Goal: Task Accomplishment & Management: Manage account settings

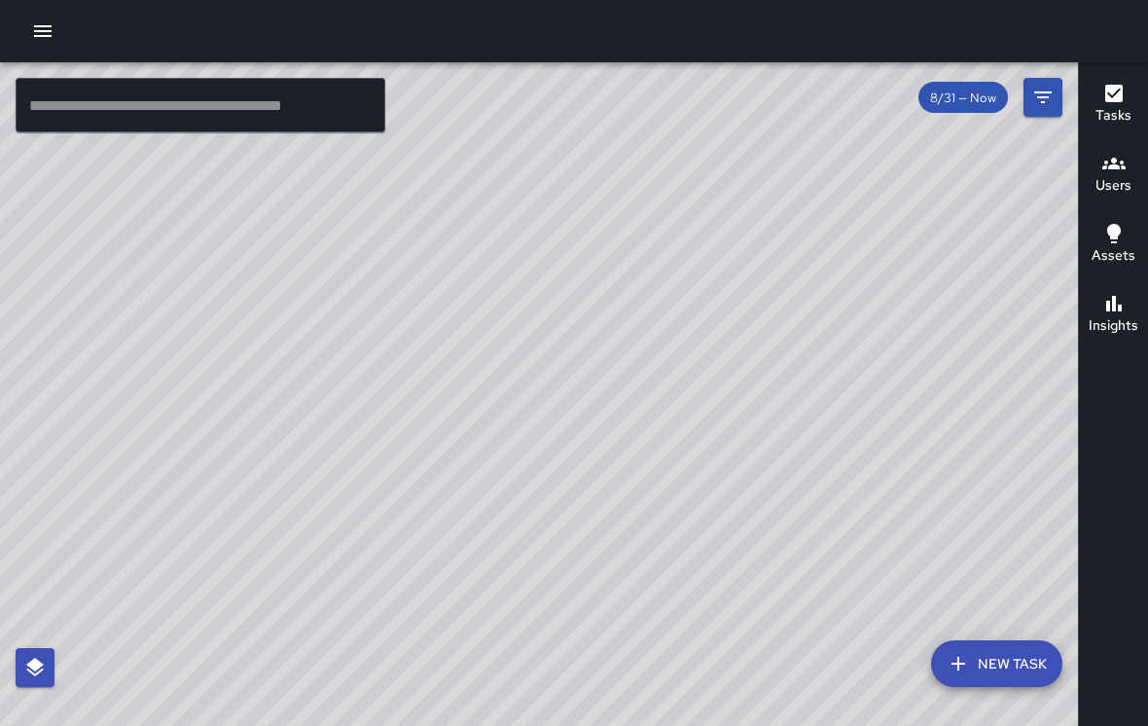
click at [905, 420] on div "© Mapbox © OpenStreetMap Improve this map" at bounding box center [539, 409] width 1078 height 694
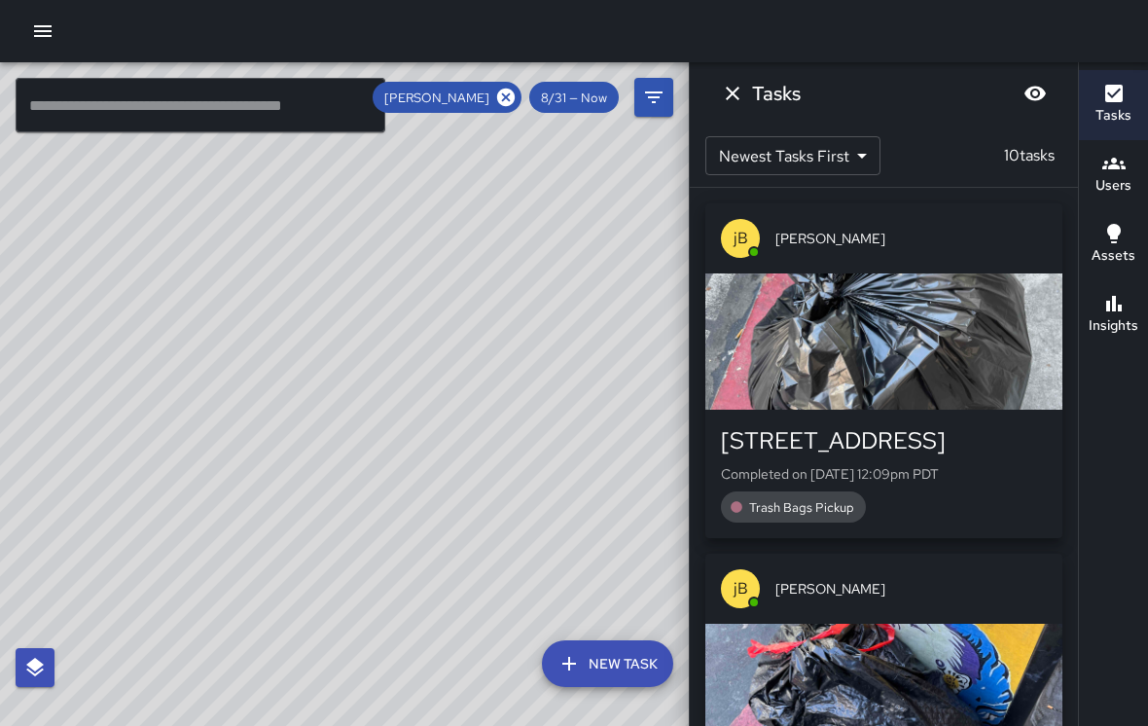
click at [736, 84] on icon "Dismiss" at bounding box center [732, 93] width 23 height 23
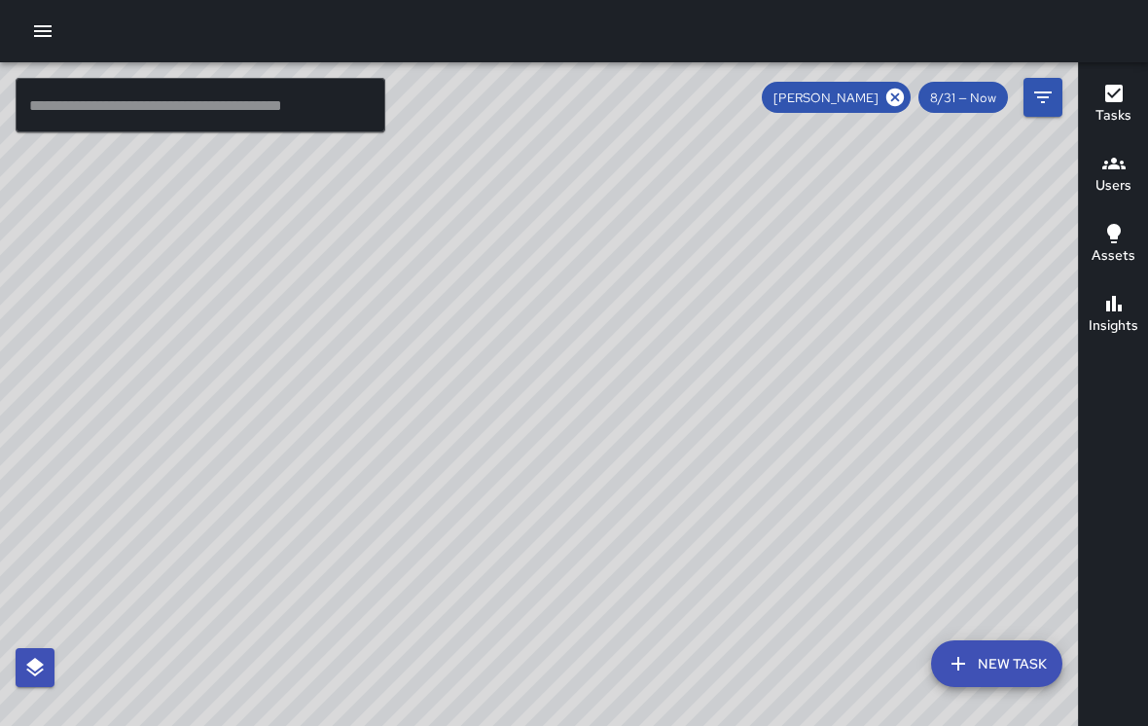
click at [50, 26] on icon "button" at bounding box center [43, 31] width 18 height 12
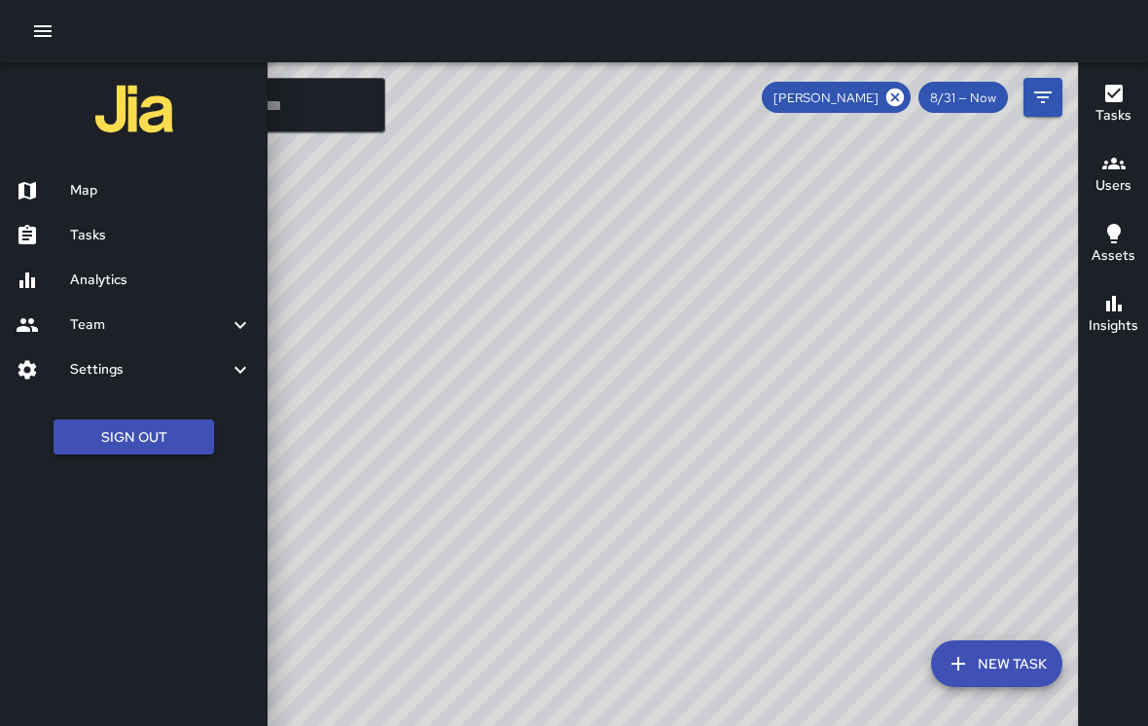
click at [78, 222] on link "Tasks" at bounding box center [134, 235] width 268 height 45
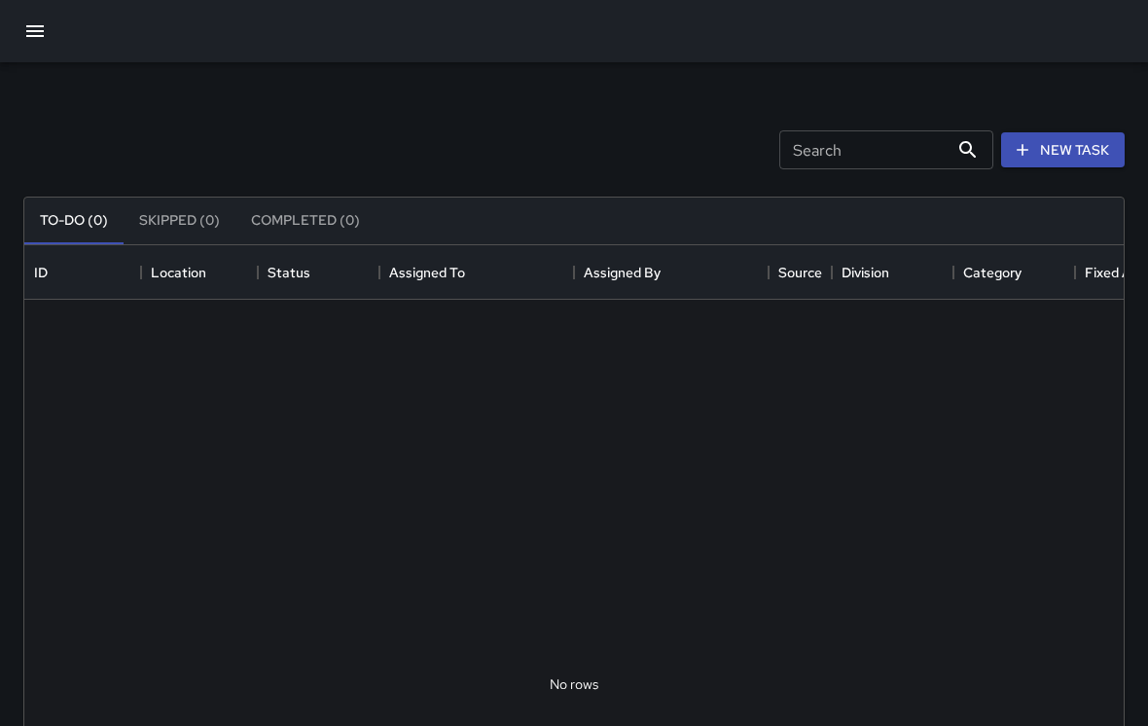
scroll to position [1, 1]
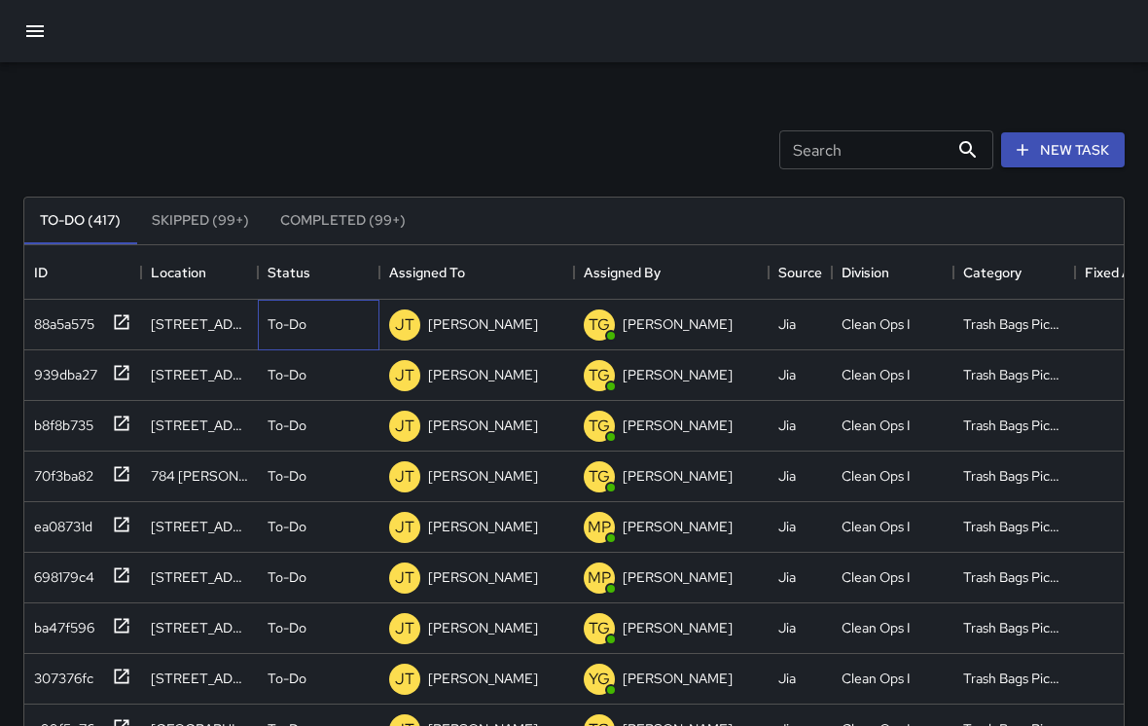
click at [290, 321] on p "To-Do" at bounding box center [287, 323] width 39 height 19
click at [317, 459] on li "Completed" at bounding box center [319, 447] width 120 height 35
click at [282, 318] on p "To-Do" at bounding box center [287, 323] width 39 height 19
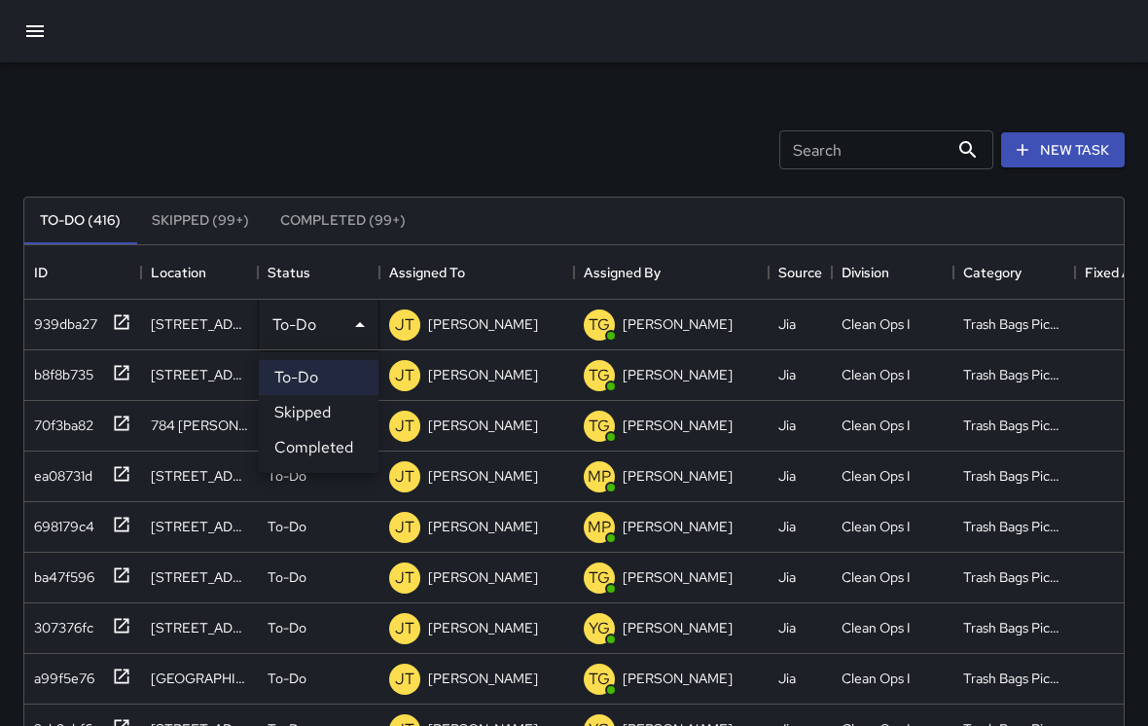
click at [293, 439] on li "Completed" at bounding box center [319, 447] width 120 height 35
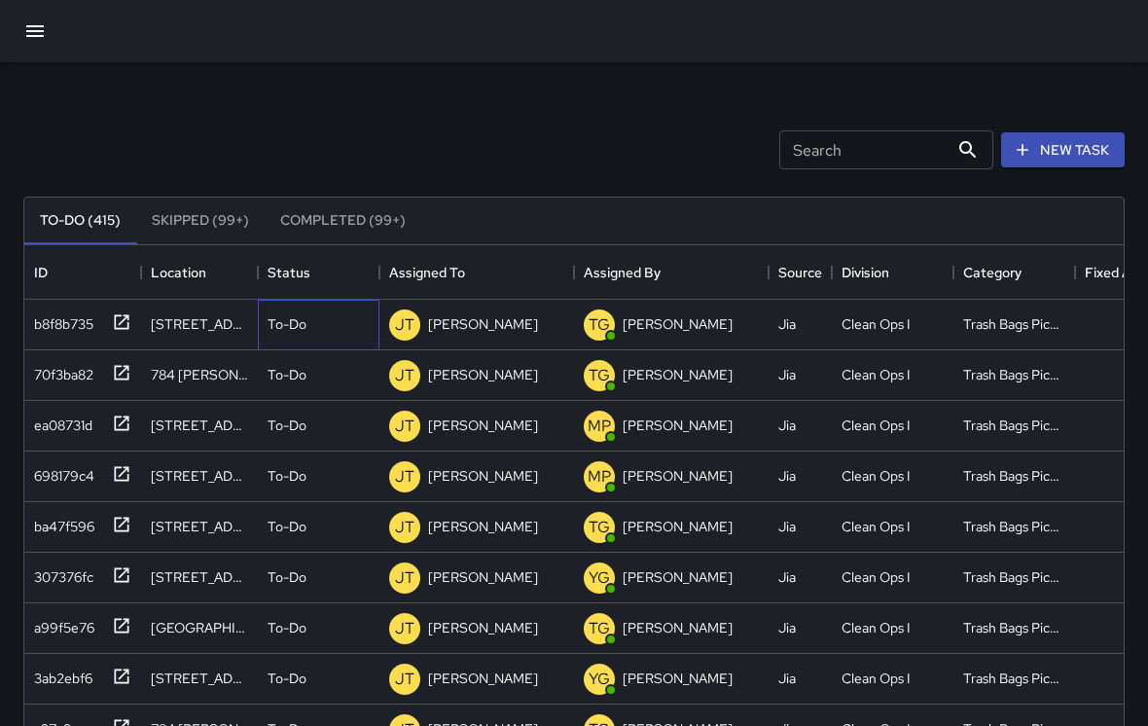
click at [294, 315] on p "To-Do" at bounding box center [287, 323] width 39 height 19
click at [292, 439] on li "Completed" at bounding box center [319, 447] width 120 height 35
click at [282, 315] on p "To-Do" at bounding box center [287, 323] width 39 height 19
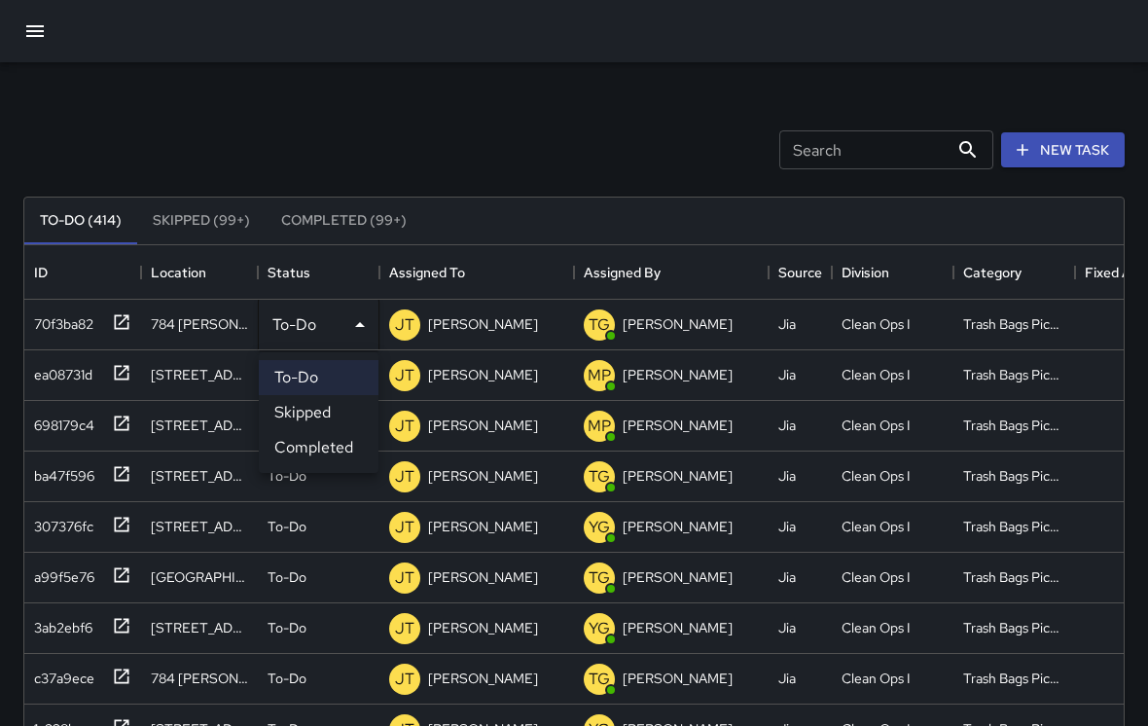
click at [293, 446] on li "Completed" at bounding box center [319, 447] width 120 height 35
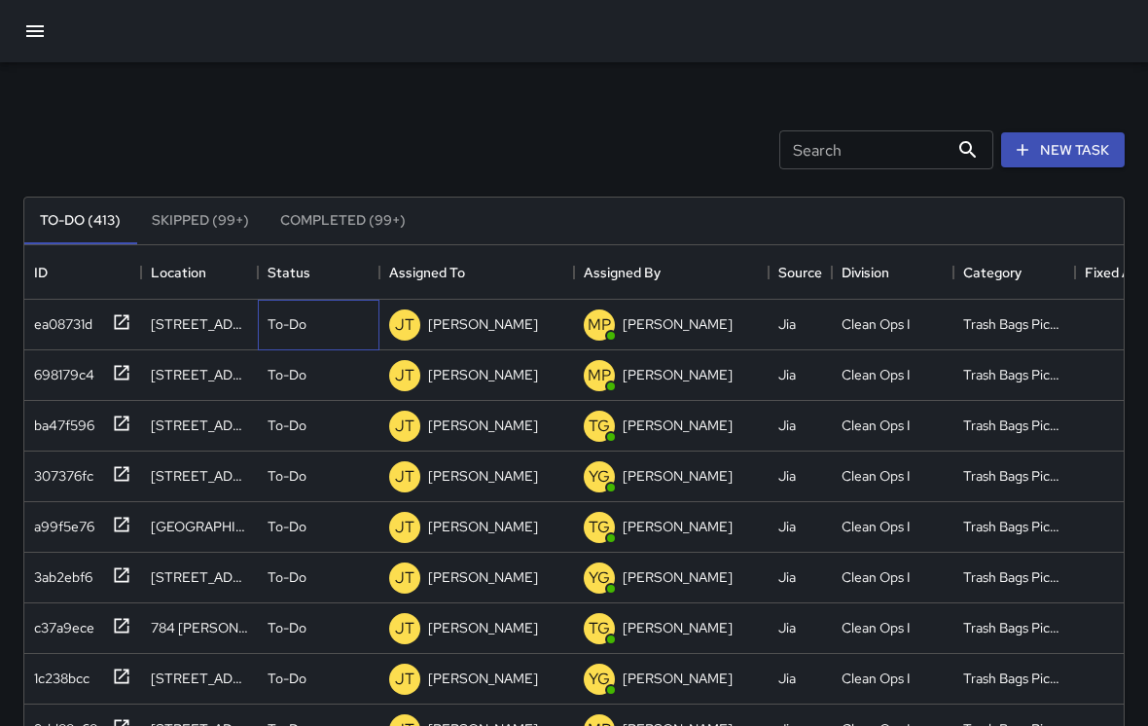
click at [277, 318] on p "To-Do" at bounding box center [287, 323] width 39 height 19
click at [285, 435] on li "Completed" at bounding box center [319, 447] width 120 height 35
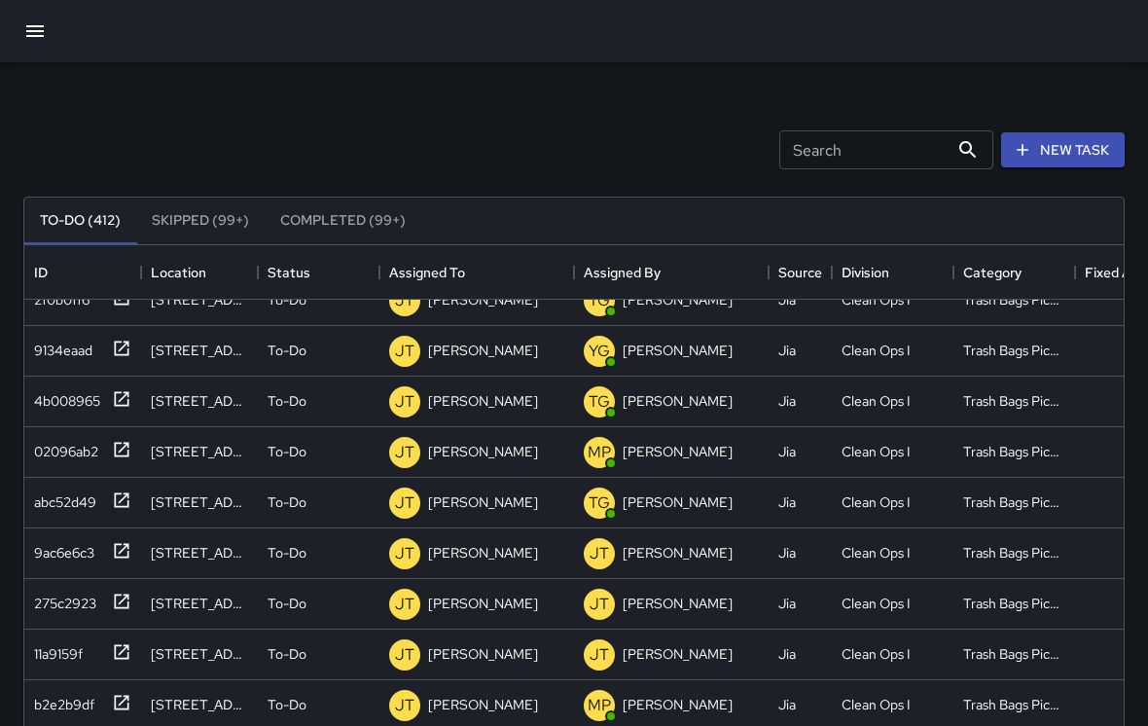
scroll to position [1795, 0]
click at [280, 551] on p "To-Do" at bounding box center [287, 552] width 39 height 19
click at [297, 674] on li "Completed" at bounding box center [319, 676] width 120 height 35
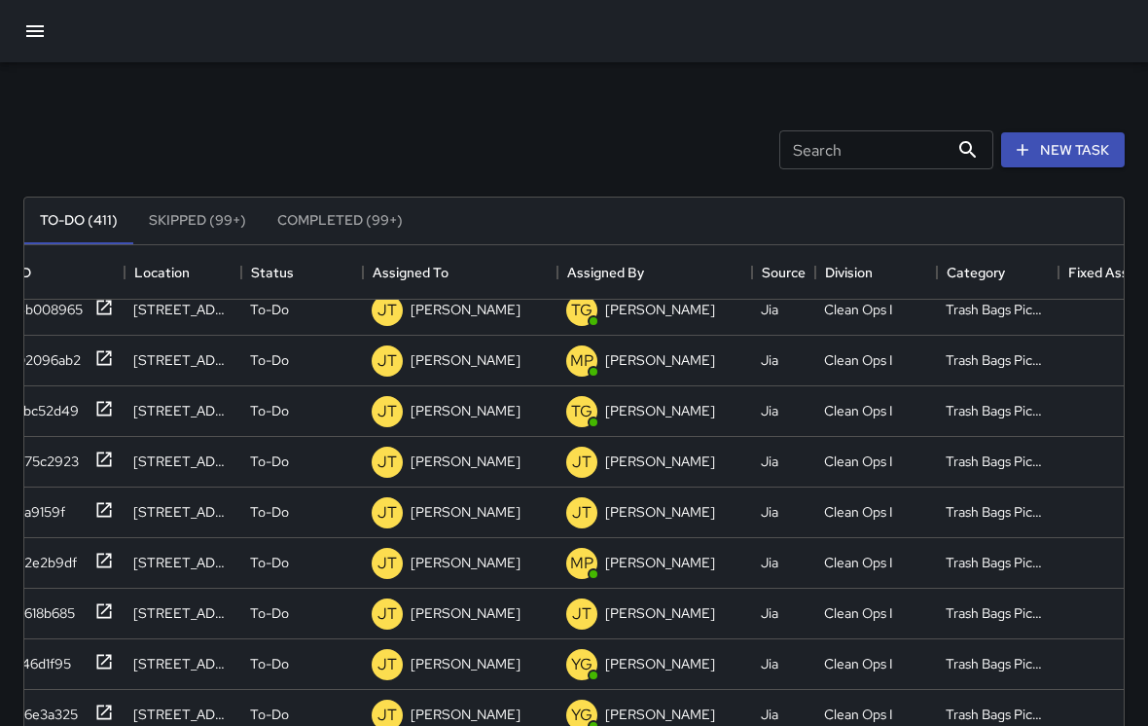
scroll to position [1887, 17]
click at [272, 447] on div "To-Do" at bounding box center [302, 462] width 122 height 51
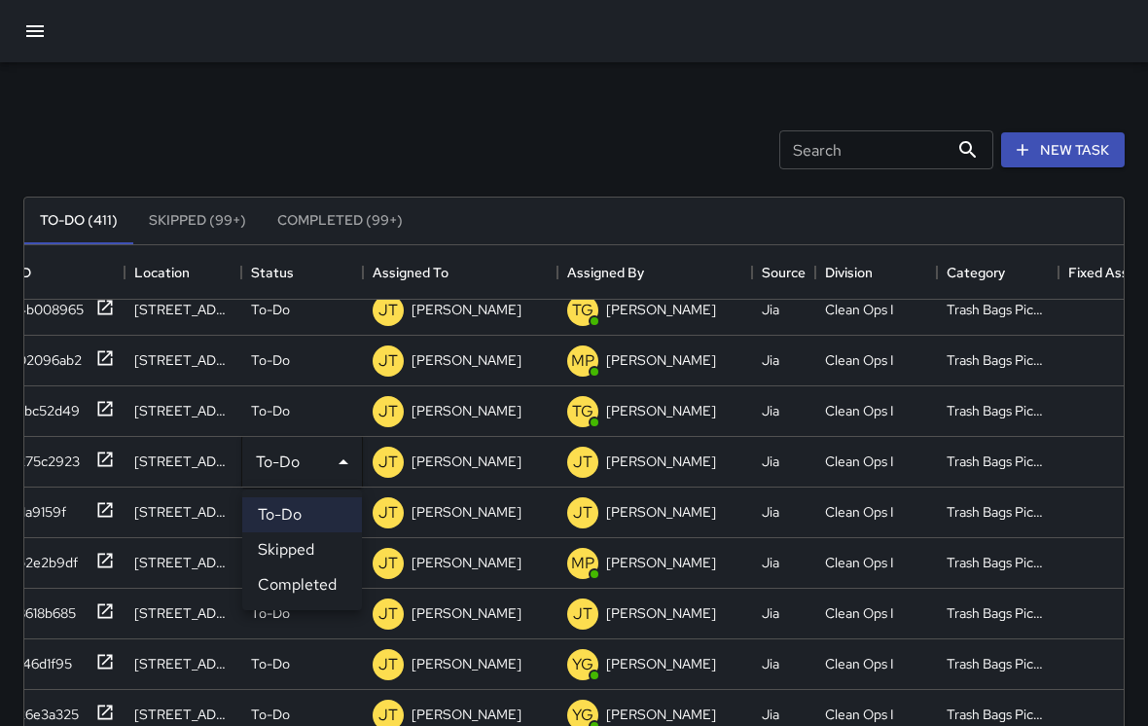
click at [287, 587] on li "Completed" at bounding box center [302, 584] width 120 height 35
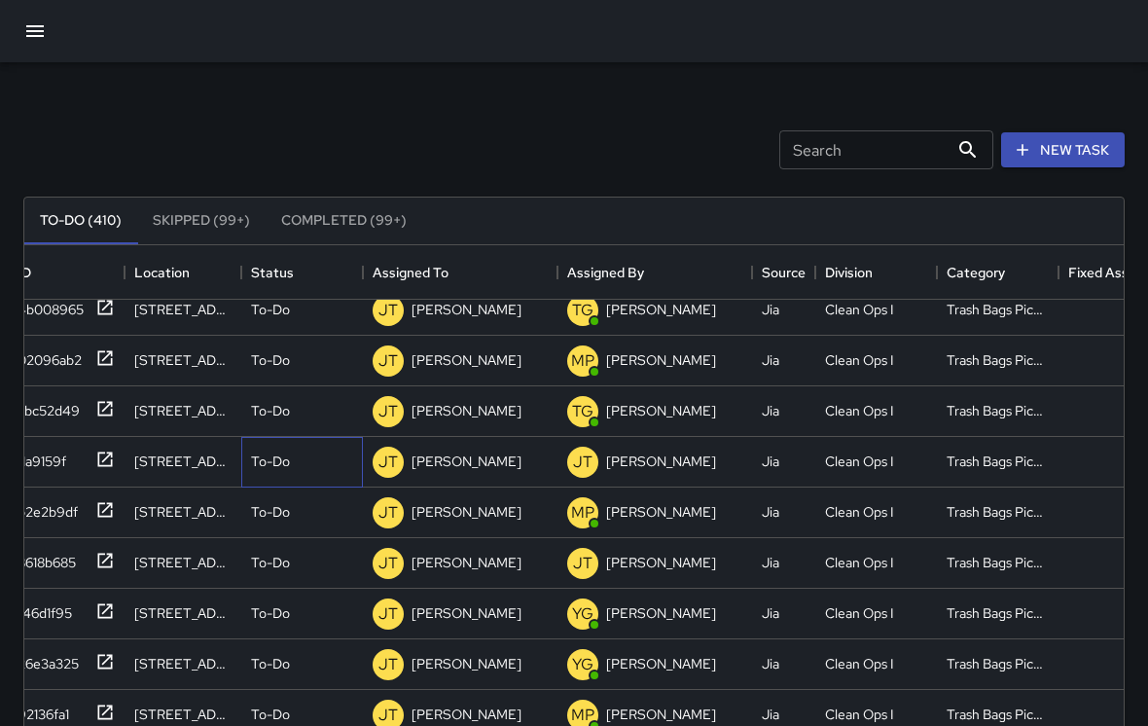
click at [267, 448] on div "To-Do" at bounding box center [302, 462] width 122 height 51
click at [268, 598] on li "Completed" at bounding box center [302, 584] width 120 height 35
click at [261, 448] on div "To-Do" at bounding box center [302, 462] width 122 height 51
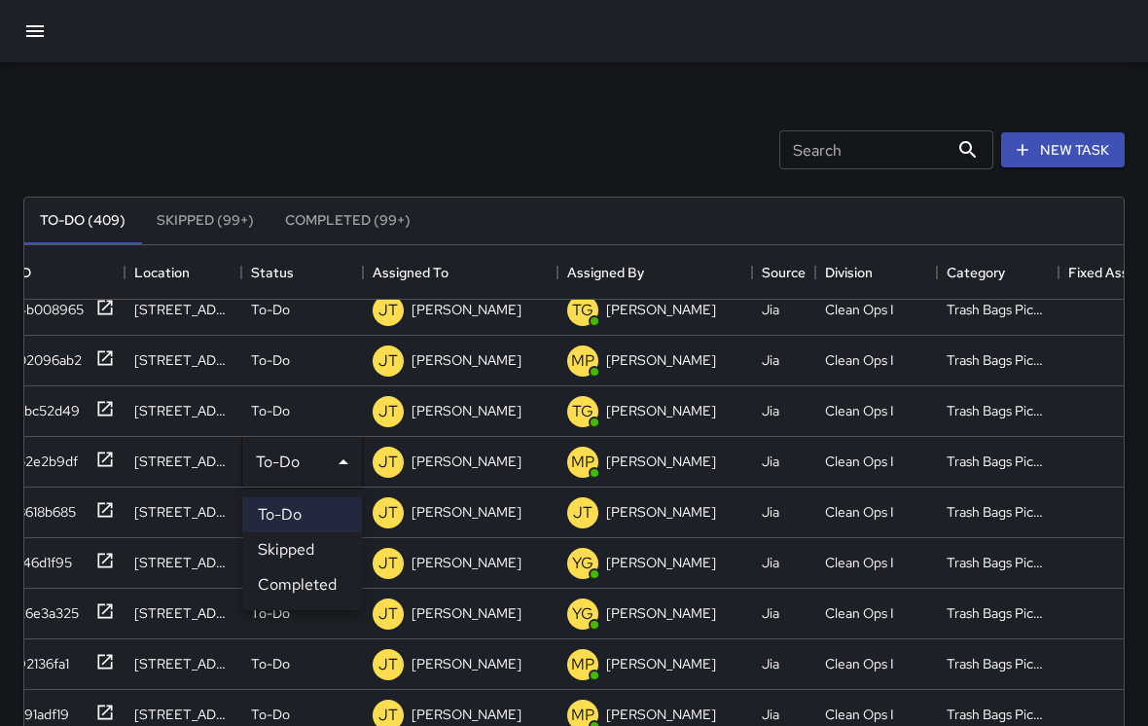
click at [271, 580] on li "Completed" at bounding box center [302, 584] width 120 height 35
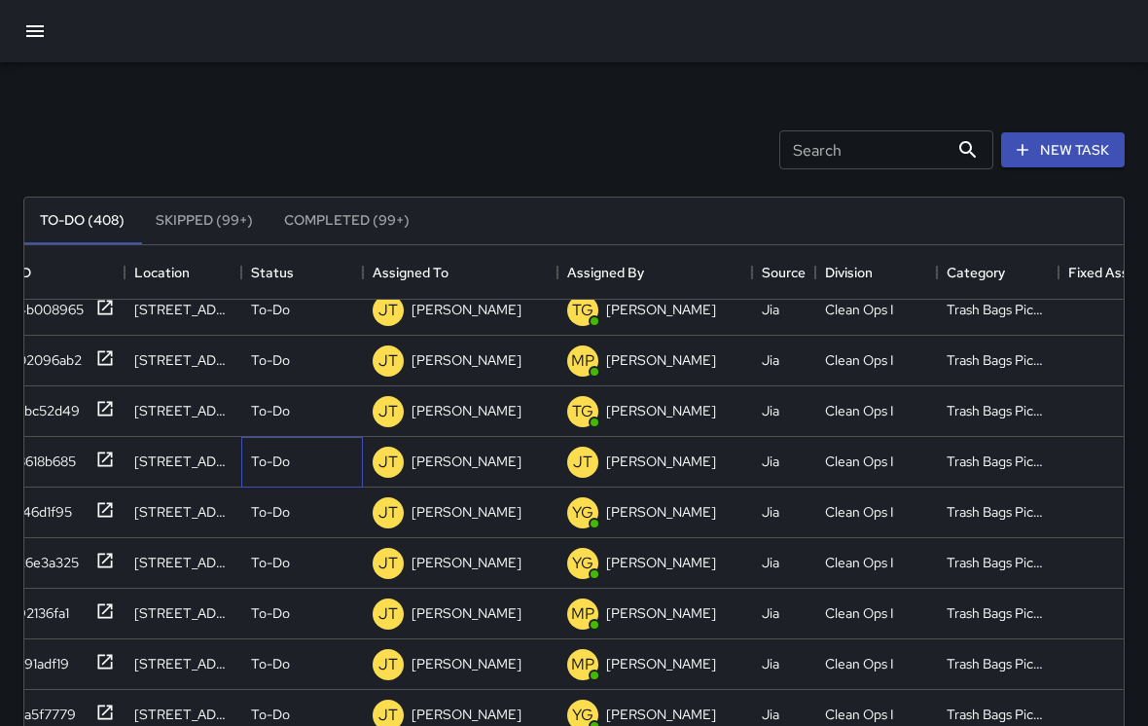
click at [273, 443] on div "To-Do" at bounding box center [302, 462] width 122 height 51
click at [277, 585] on li "Completed" at bounding box center [302, 584] width 120 height 35
click at [264, 447] on div "To-Do" at bounding box center [302, 462] width 122 height 51
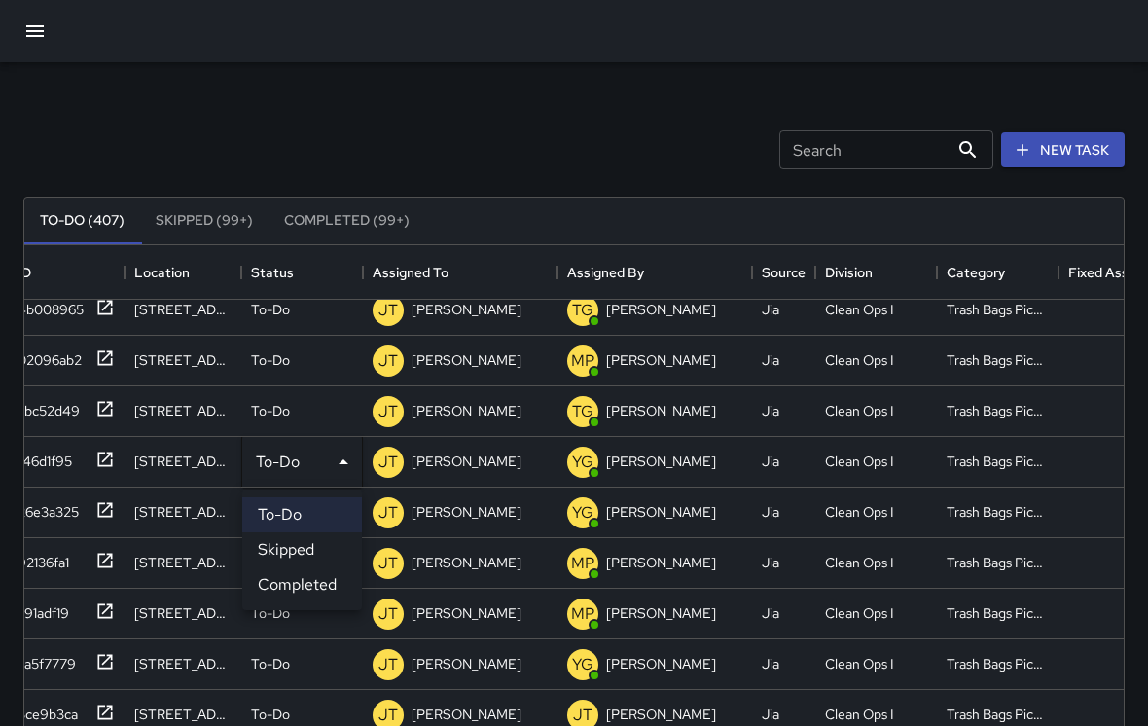
click at [276, 585] on li "Completed" at bounding box center [302, 584] width 120 height 35
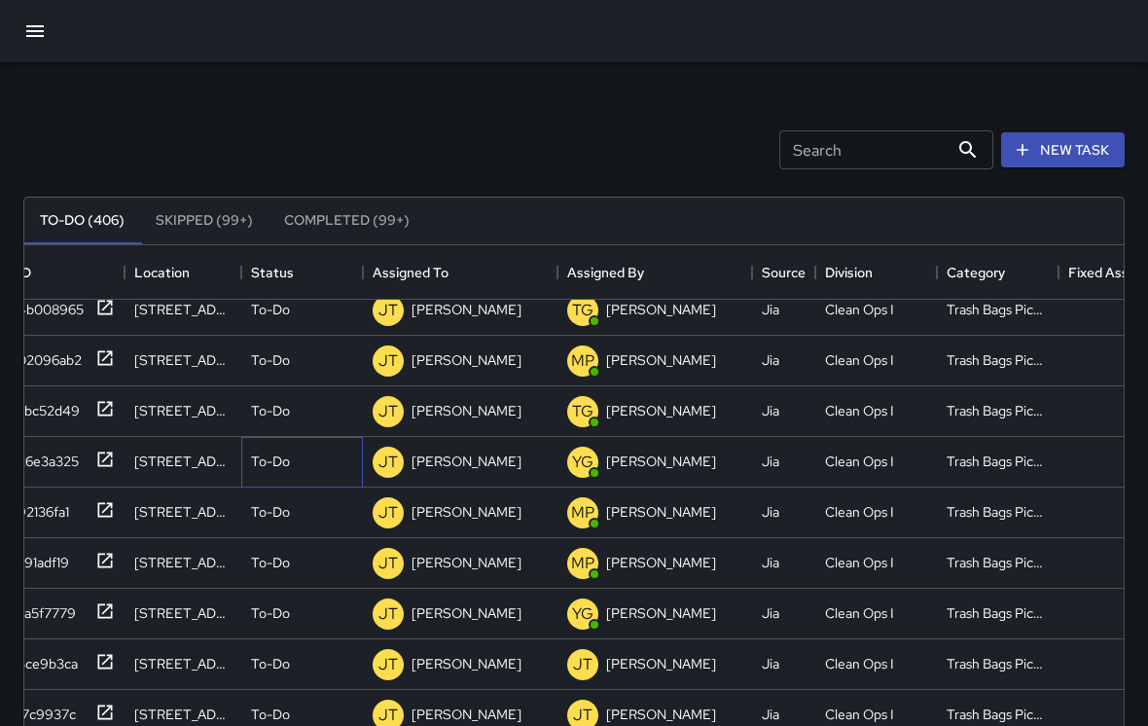
click at [262, 452] on p "To-Do" at bounding box center [270, 460] width 39 height 19
click at [264, 573] on li "Completed" at bounding box center [302, 584] width 120 height 35
click at [268, 452] on p "To-Do" at bounding box center [270, 460] width 39 height 19
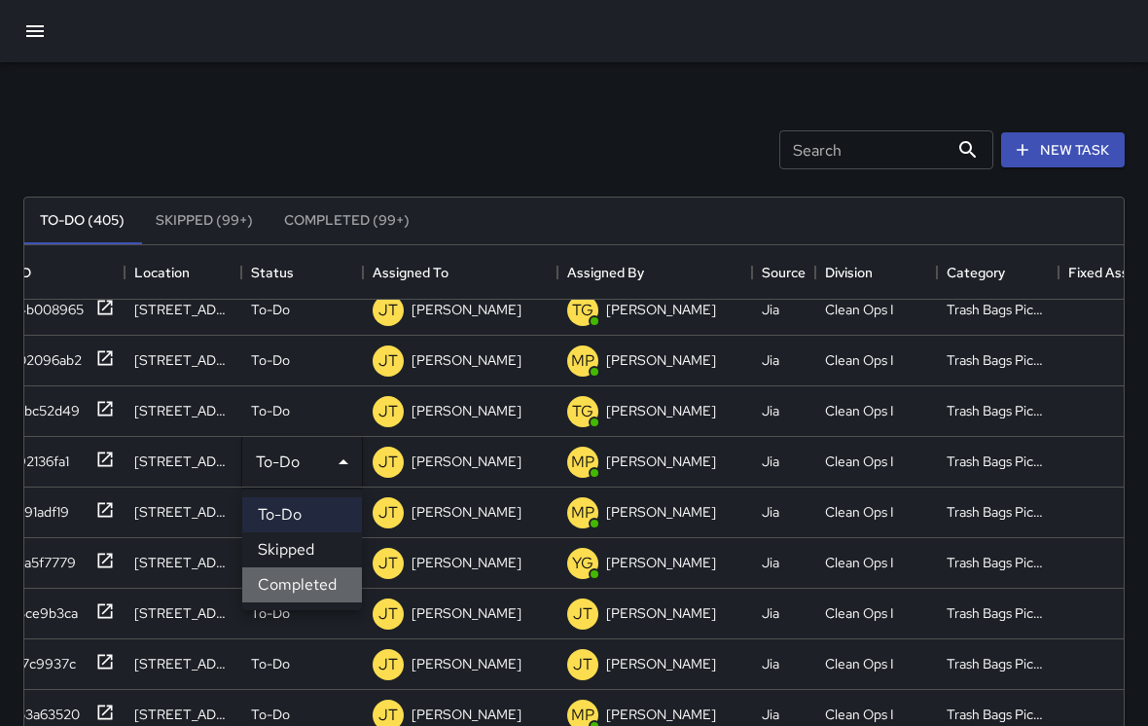
click at [270, 576] on li "Completed" at bounding box center [302, 584] width 120 height 35
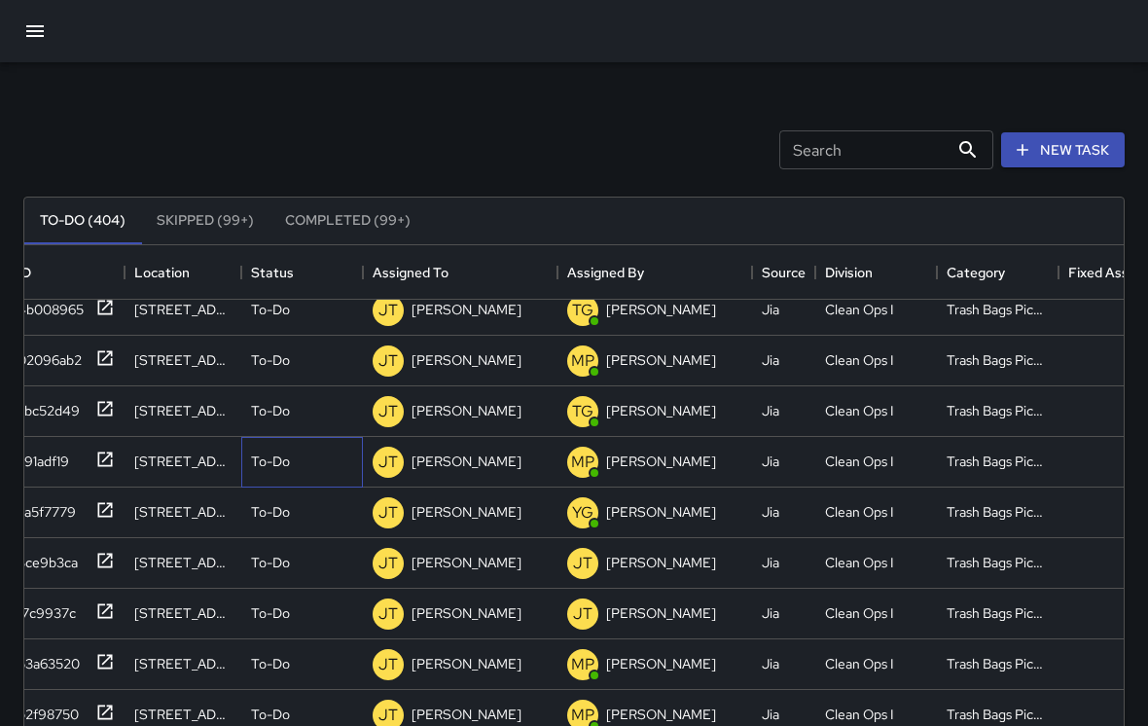
click at [260, 454] on p "To-Do" at bounding box center [270, 460] width 39 height 19
click at [265, 579] on li "Completed" at bounding box center [302, 584] width 120 height 35
click at [271, 458] on p "To-Do" at bounding box center [270, 460] width 39 height 19
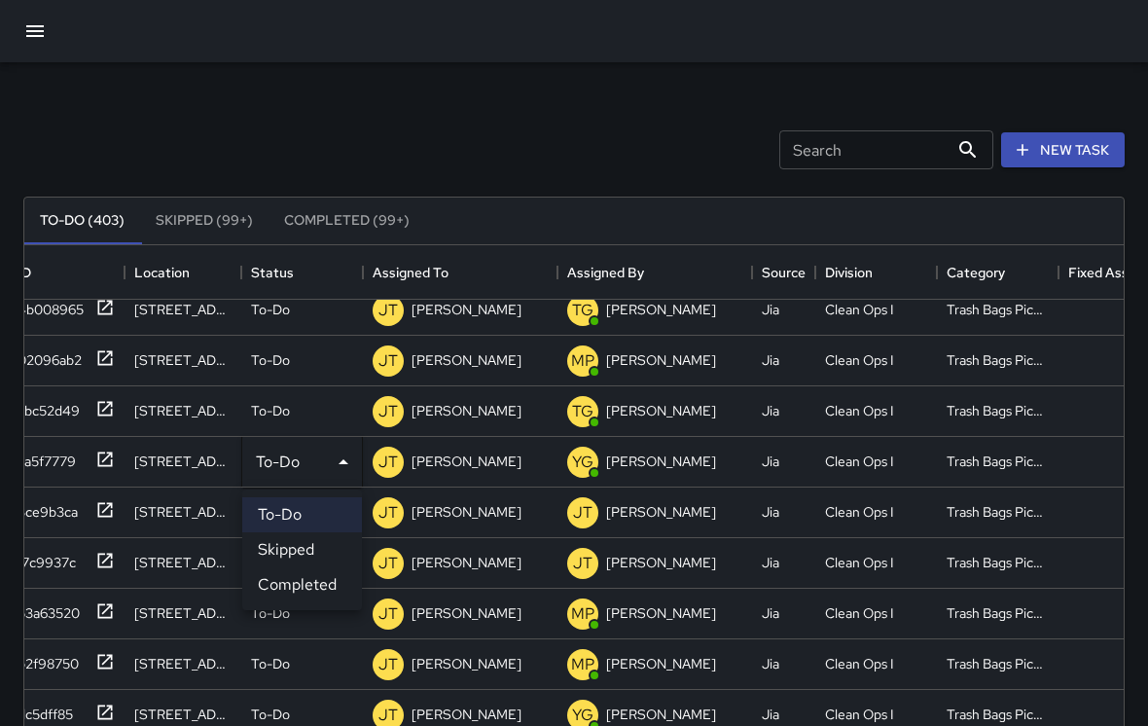
click at [270, 589] on li "Completed" at bounding box center [302, 584] width 120 height 35
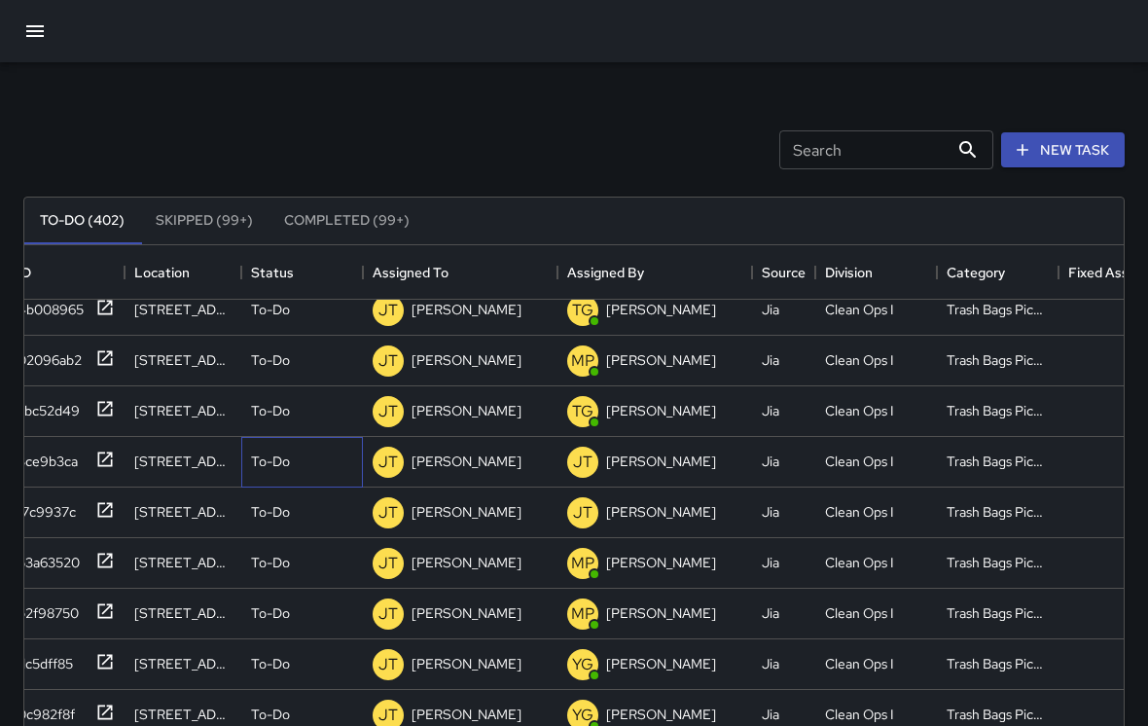
click at [266, 456] on p "To-Do" at bounding box center [270, 460] width 39 height 19
click at [264, 575] on li "Completed" at bounding box center [302, 584] width 120 height 35
click at [266, 461] on p "To-Do" at bounding box center [270, 460] width 39 height 19
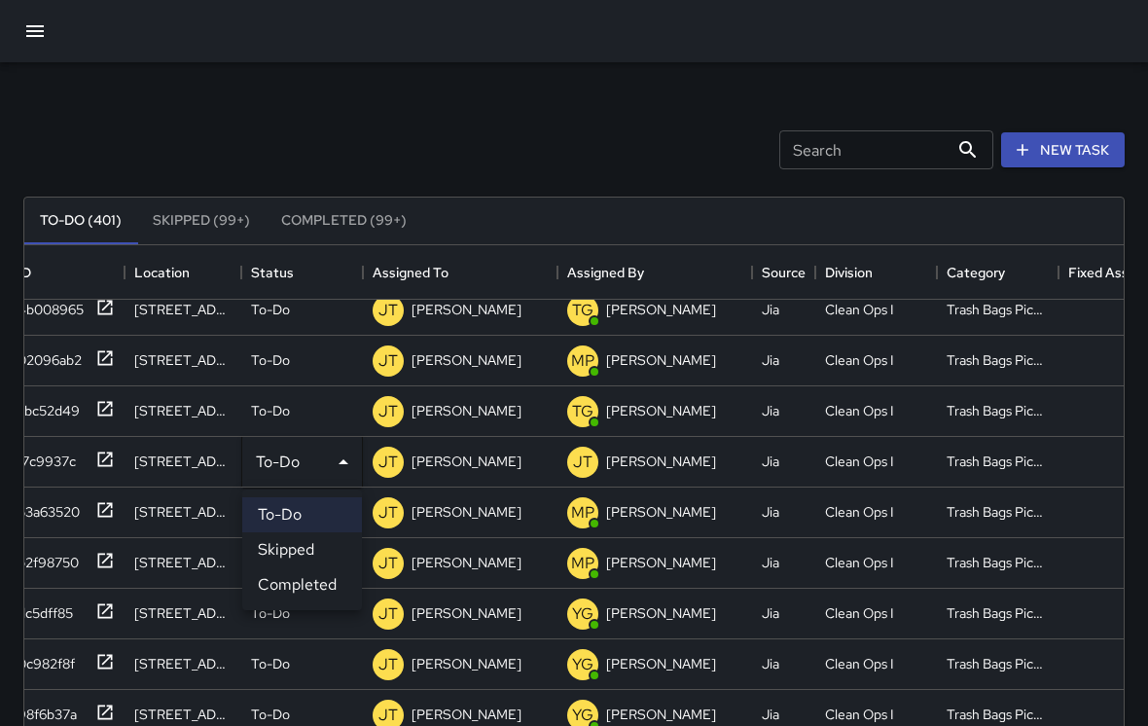
click at [261, 580] on li "Completed" at bounding box center [302, 584] width 120 height 35
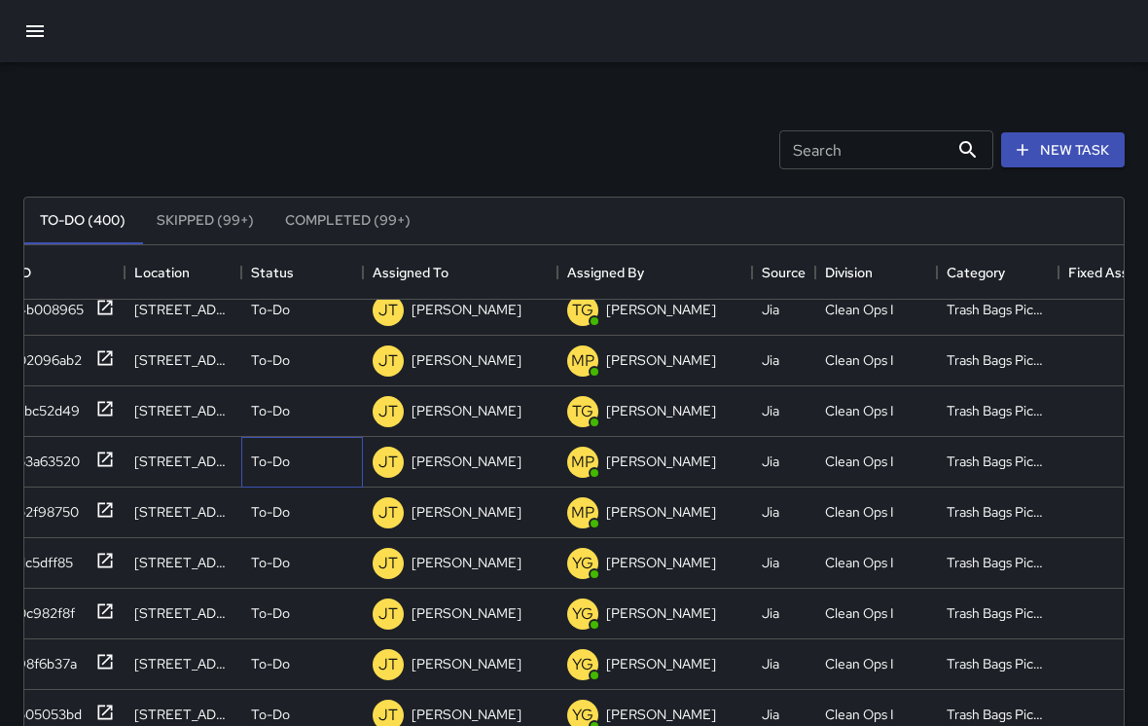
click at [260, 444] on div "To-Do" at bounding box center [302, 462] width 122 height 51
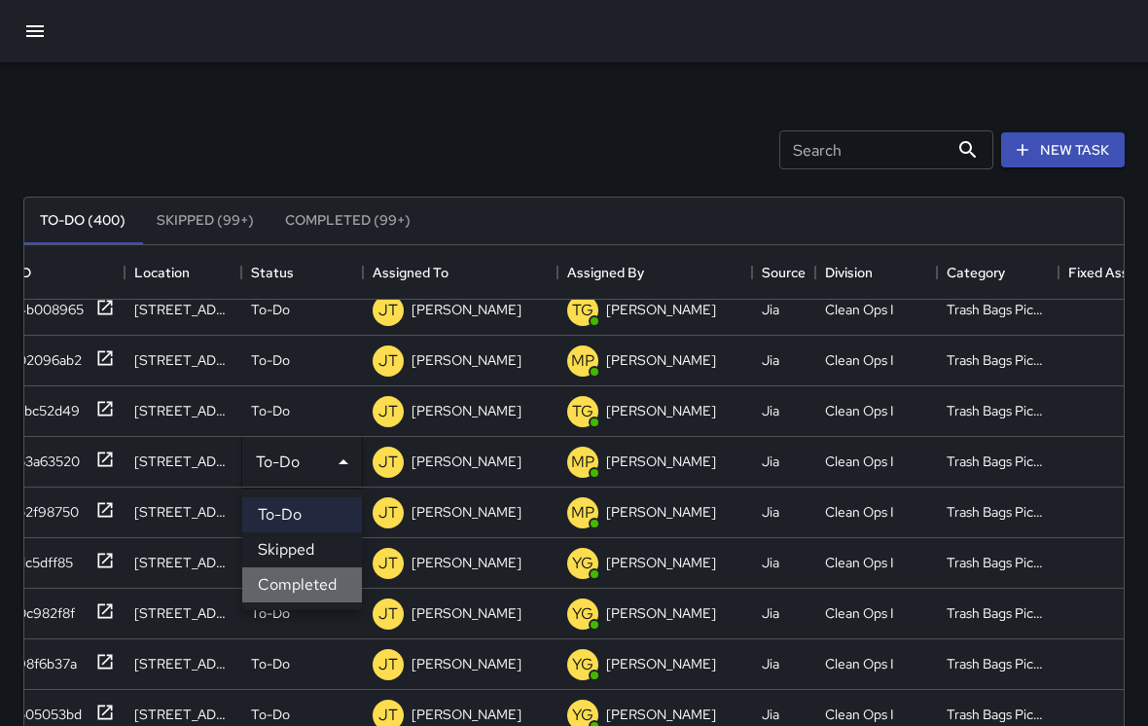
click at [270, 571] on li "Completed" at bounding box center [302, 584] width 120 height 35
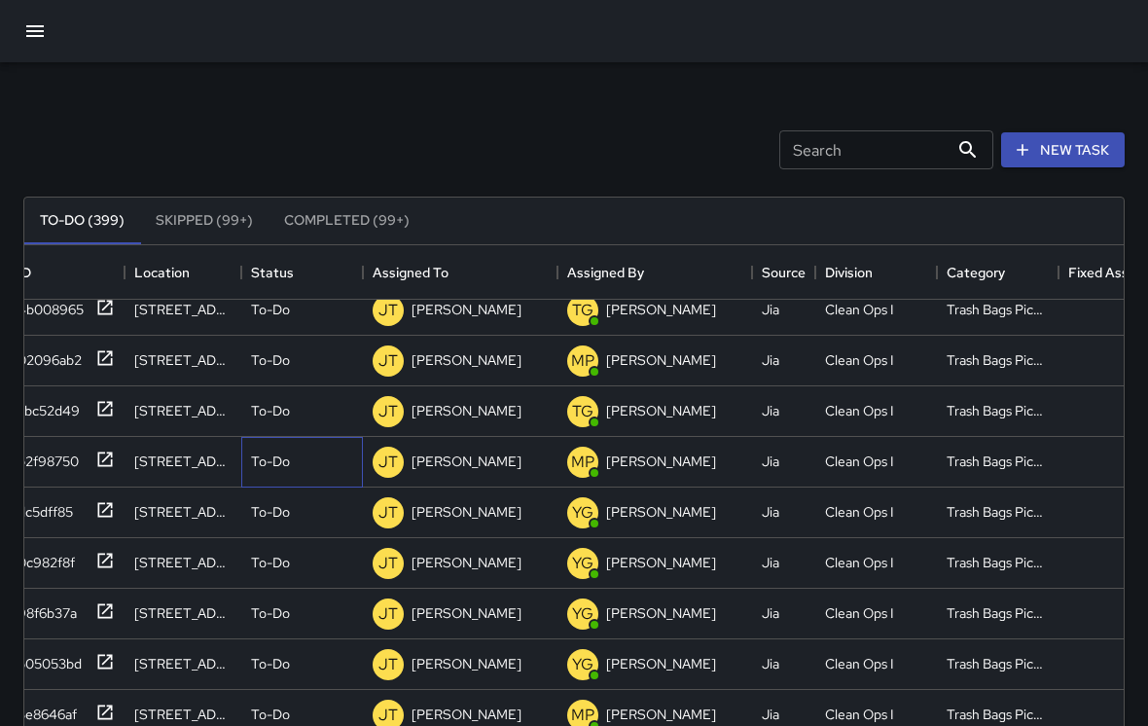
click at [250, 467] on div "To-Do" at bounding box center [302, 462] width 122 height 51
click at [302, 577] on li "Completed" at bounding box center [302, 584] width 120 height 35
click at [273, 466] on p "To-Do" at bounding box center [270, 460] width 39 height 19
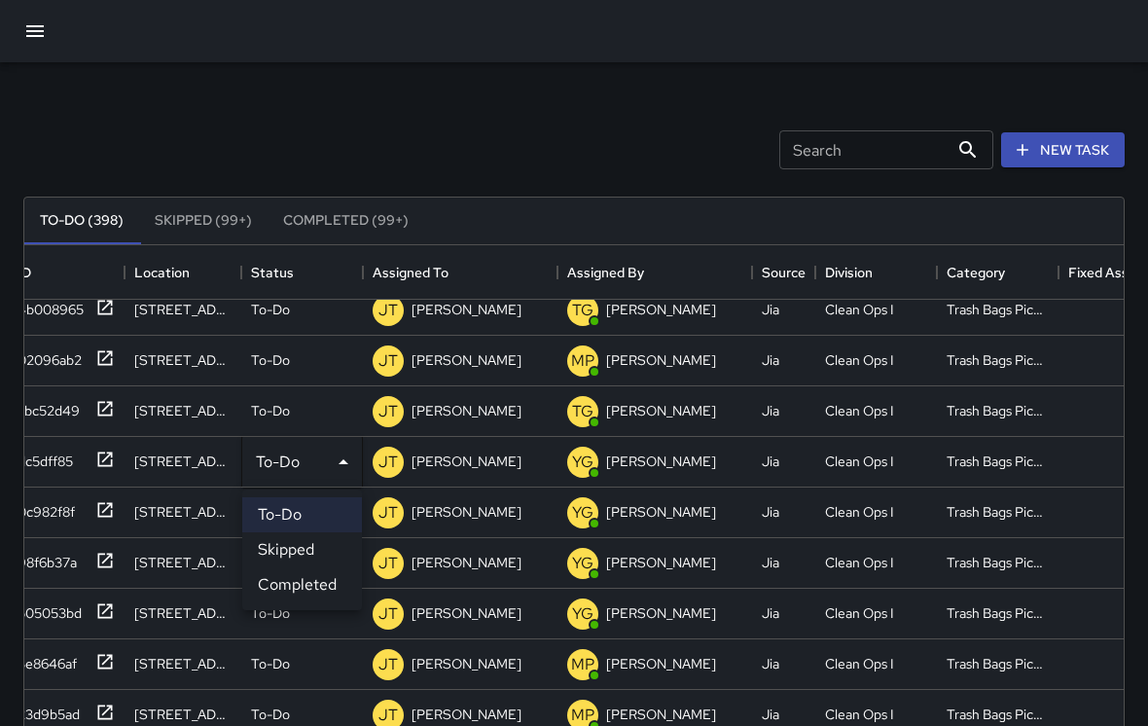
click at [267, 440] on div at bounding box center [574, 363] width 1148 height 726
click at [266, 437] on div "To-Do" at bounding box center [302, 462] width 122 height 51
click at [331, 566] on li "Skipped" at bounding box center [302, 549] width 120 height 35
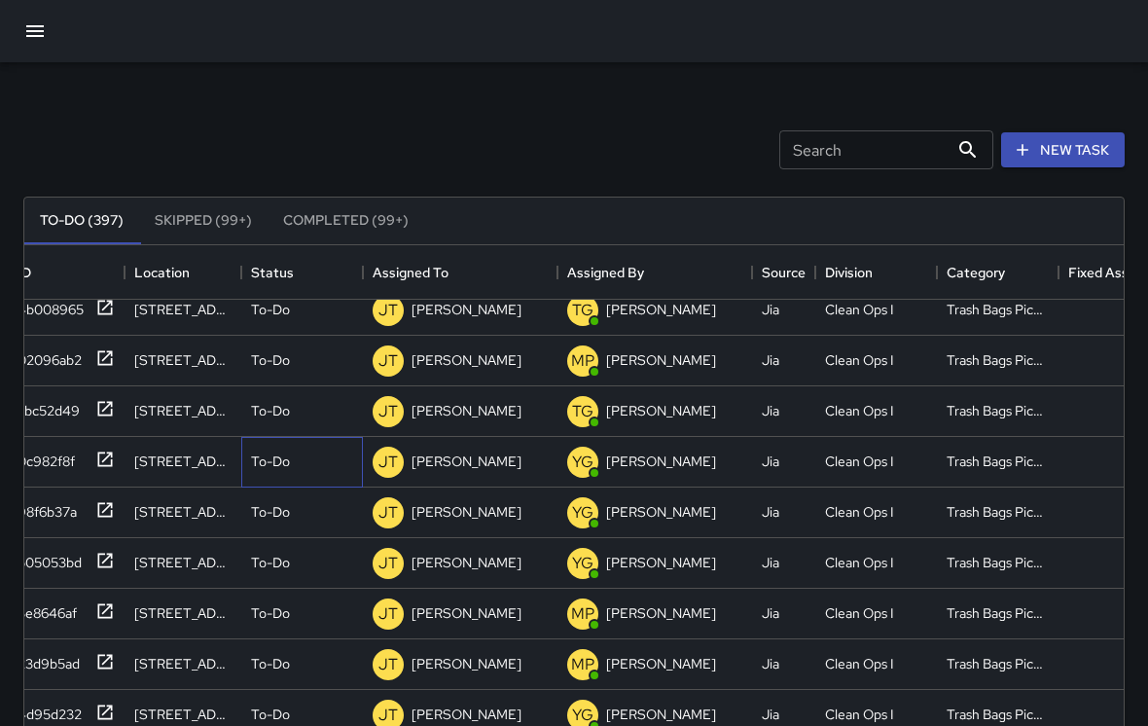
click at [264, 459] on p "To-Do" at bounding box center [270, 460] width 39 height 19
click at [338, 574] on li "Completed" at bounding box center [302, 584] width 120 height 35
click at [264, 451] on p "To-Do" at bounding box center [270, 460] width 39 height 19
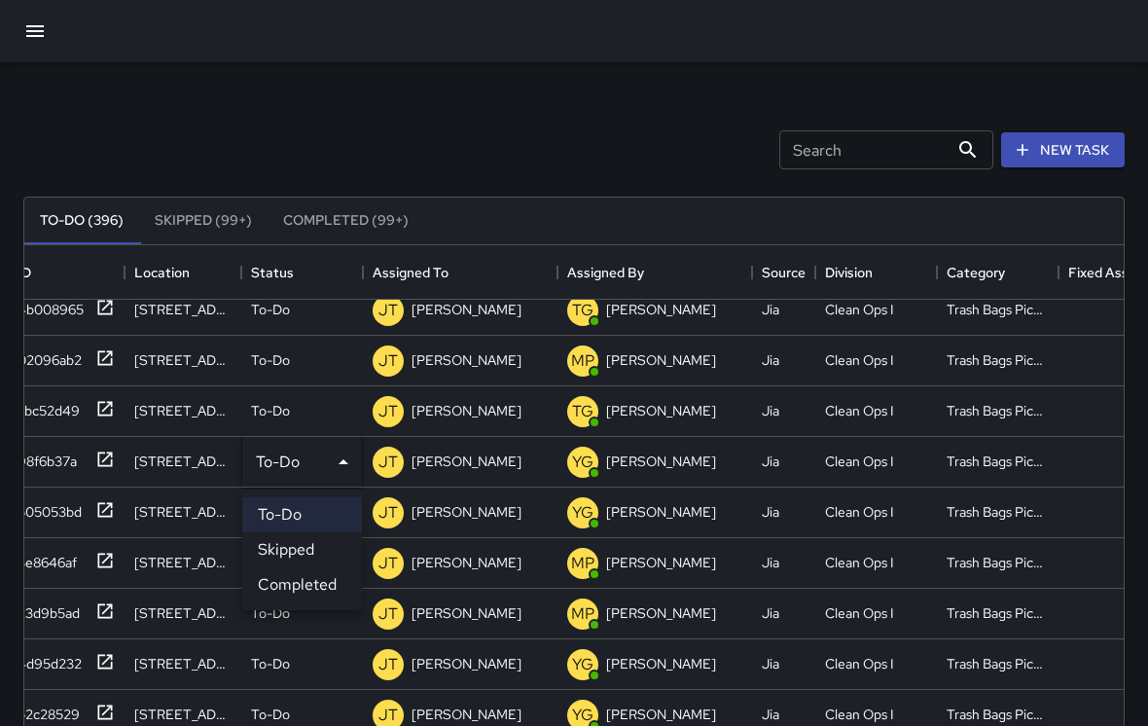
click at [331, 577] on li "Completed" at bounding box center [302, 584] width 120 height 35
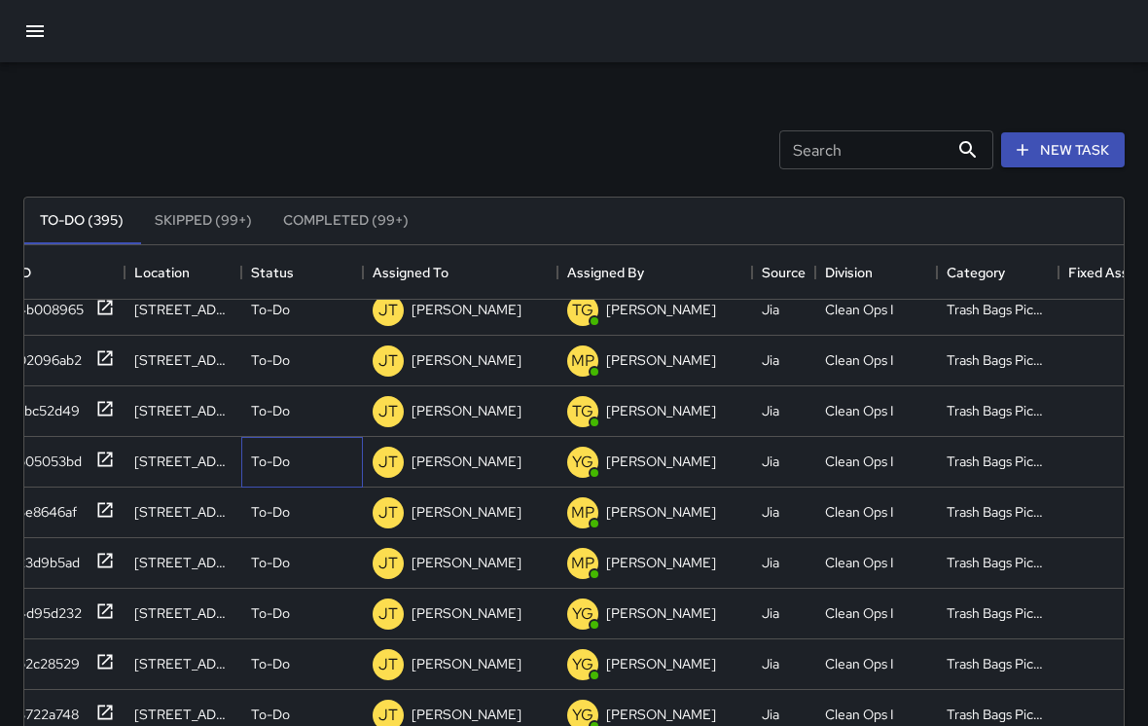
click at [276, 463] on p "To-Do" at bounding box center [270, 460] width 39 height 19
click at [341, 568] on li "Completed" at bounding box center [302, 584] width 120 height 35
click at [265, 459] on p "To-Do" at bounding box center [270, 460] width 39 height 19
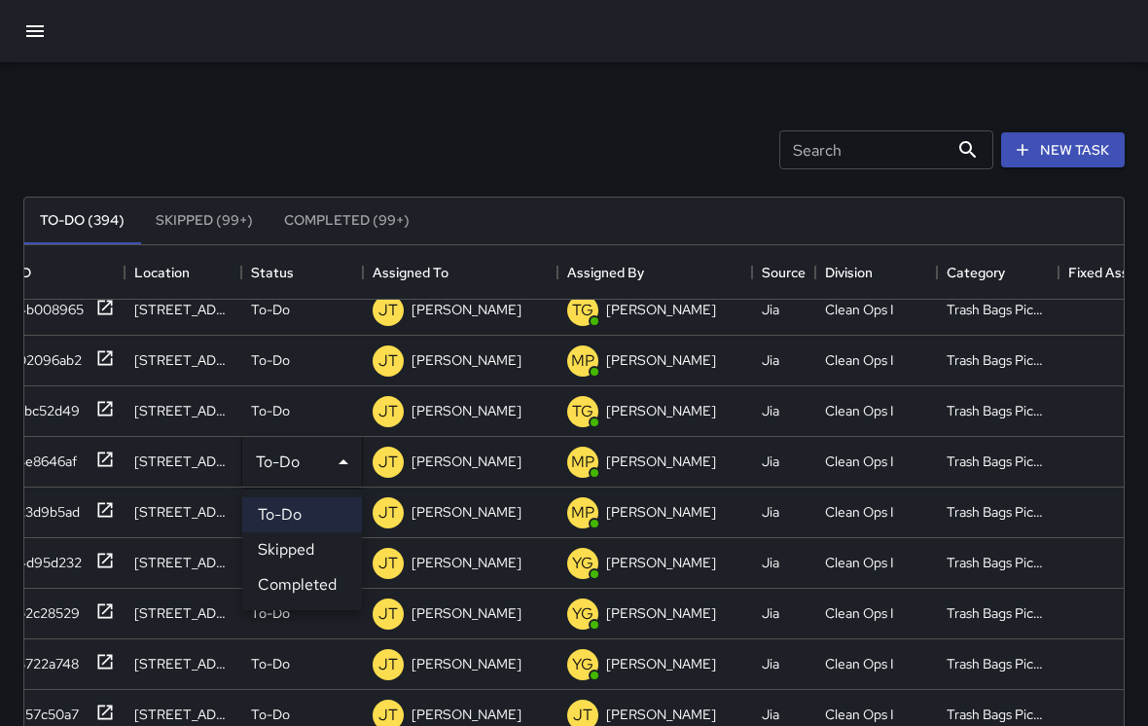
click at [324, 588] on li "Completed" at bounding box center [302, 584] width 120 height 35
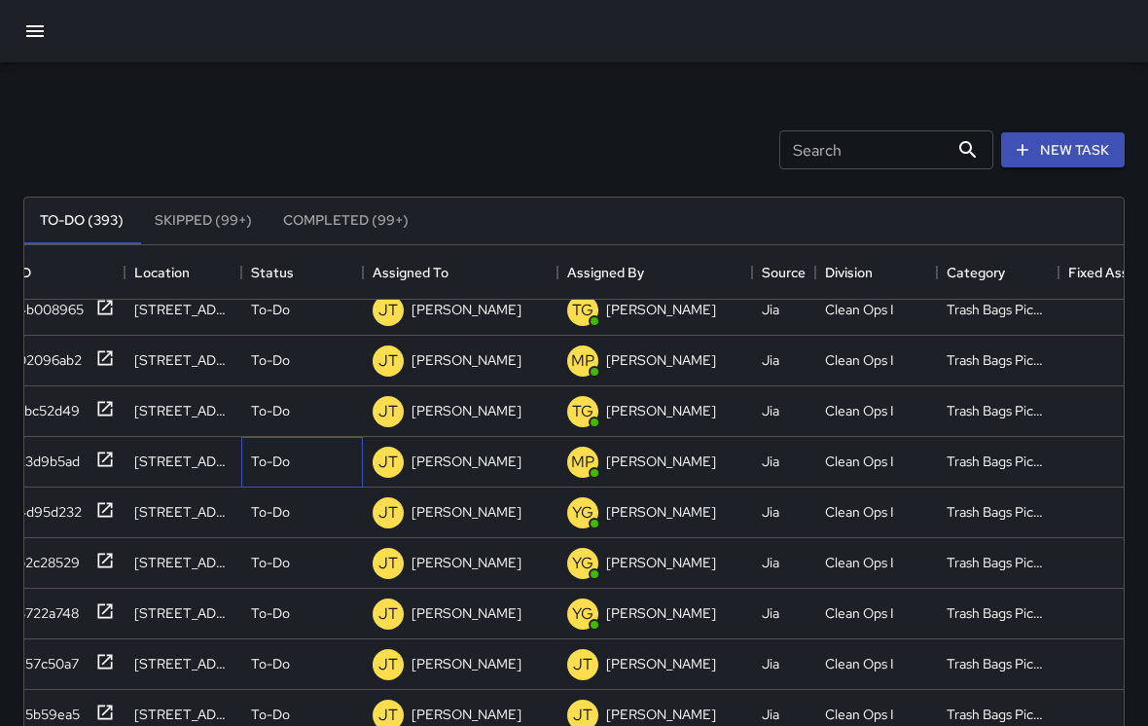
click at [273, 458] on p "To-Do" at bounding box center [270, 460] width 39 height 19
click at [336, 581] on li "Completed" at bounding box center [302, 584] width 120 height 35
click at [270, 461] on p "To-Do" at bounding box center [270, 460] width 39 height 19
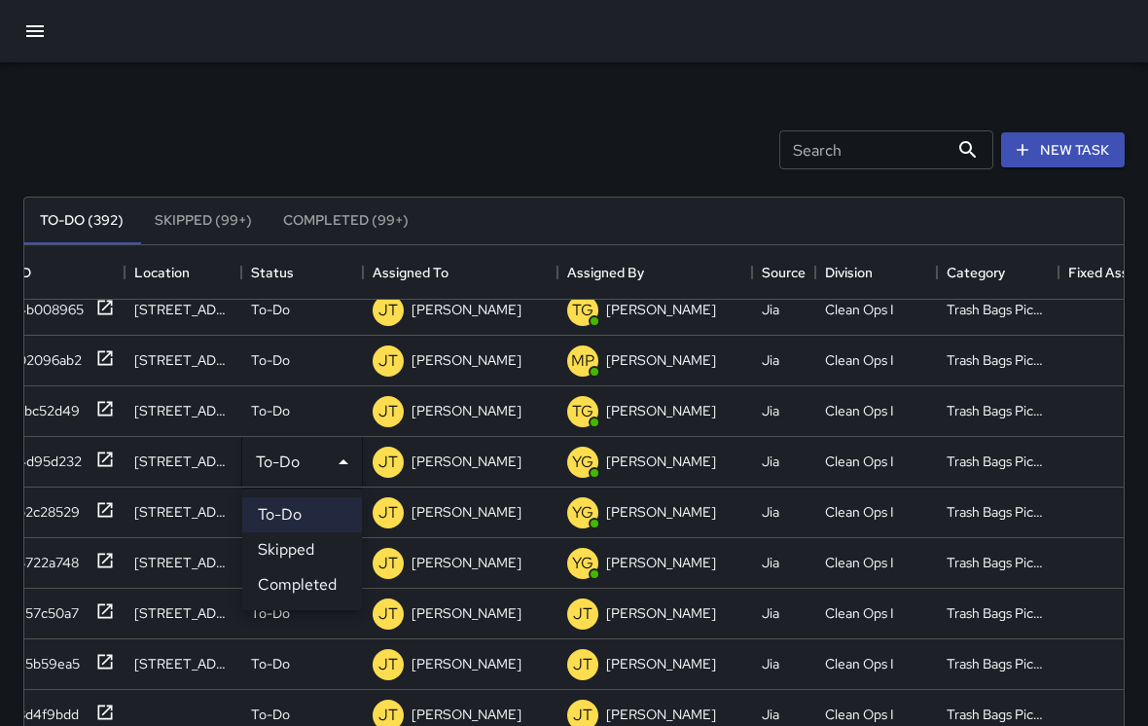
click at [335, 578] on li "Completed" at bounding box center [302, 584] width 120 height 35
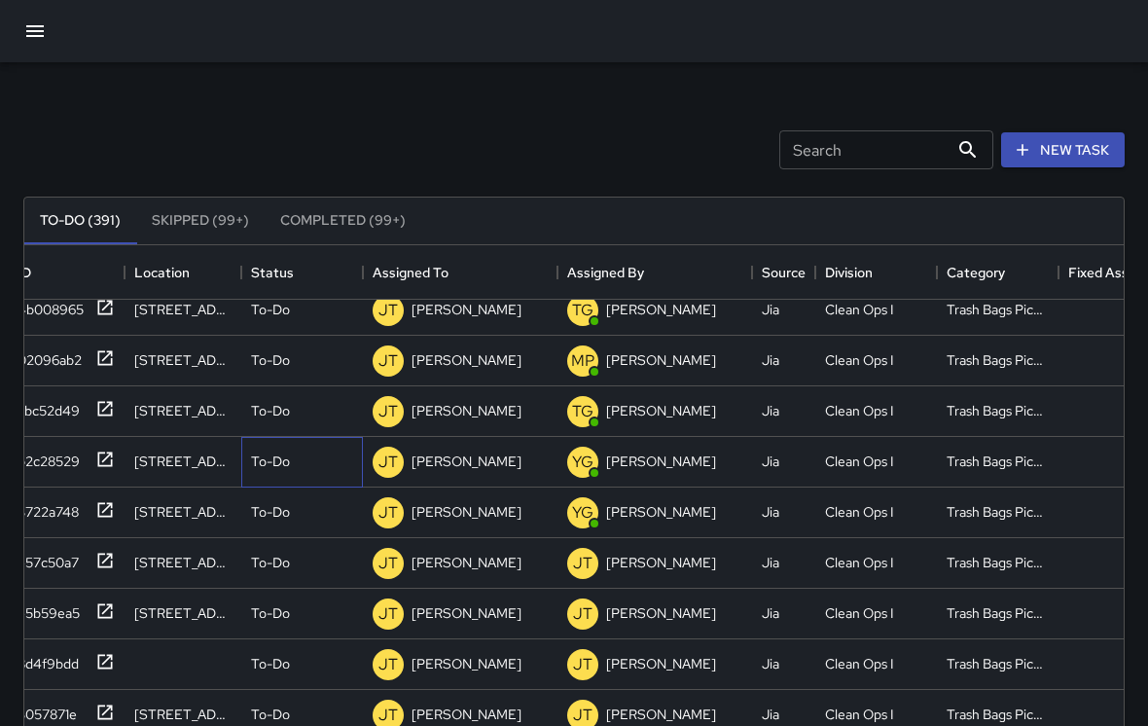
click at [280, 451] on div "To-Do" at bounding box center [302, 460] width 102 height 19
click at [325, 584] on li "Completed" at bounding box center [302, 584] width 120 height 35
click at [279, 451] on div "To-Do" at bounding box center [302, 460] width 102 height 19
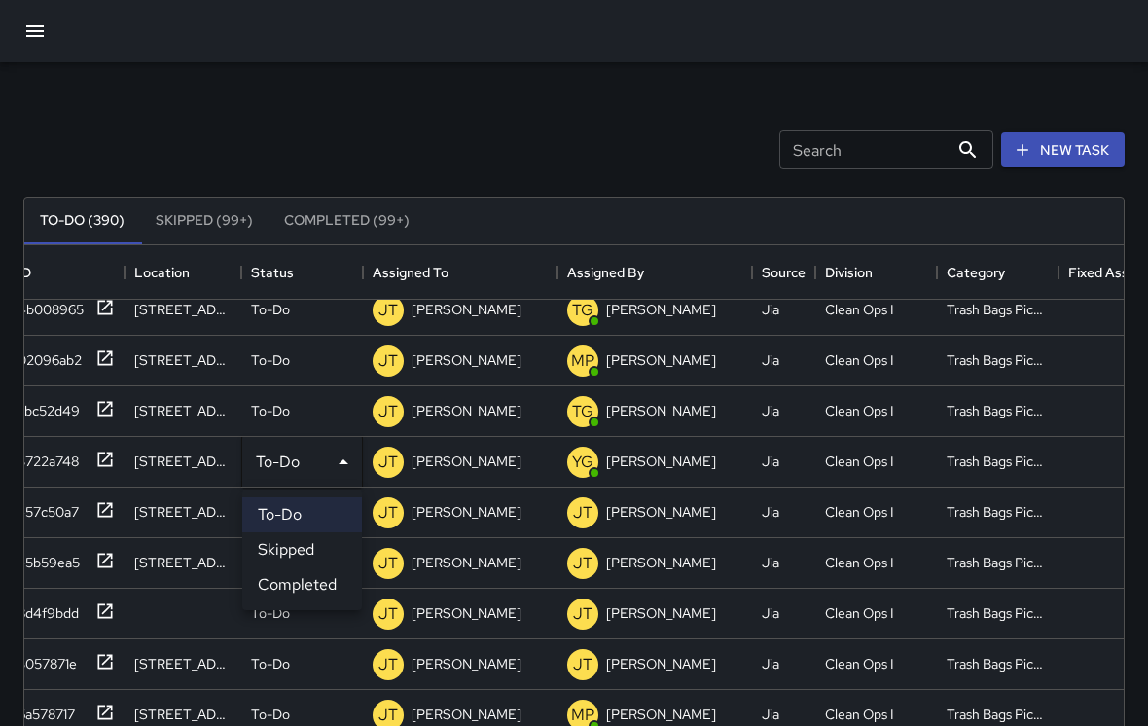
click at [320, 589] on li "Completed" at bounding box center [302, 584] width 120 height 35
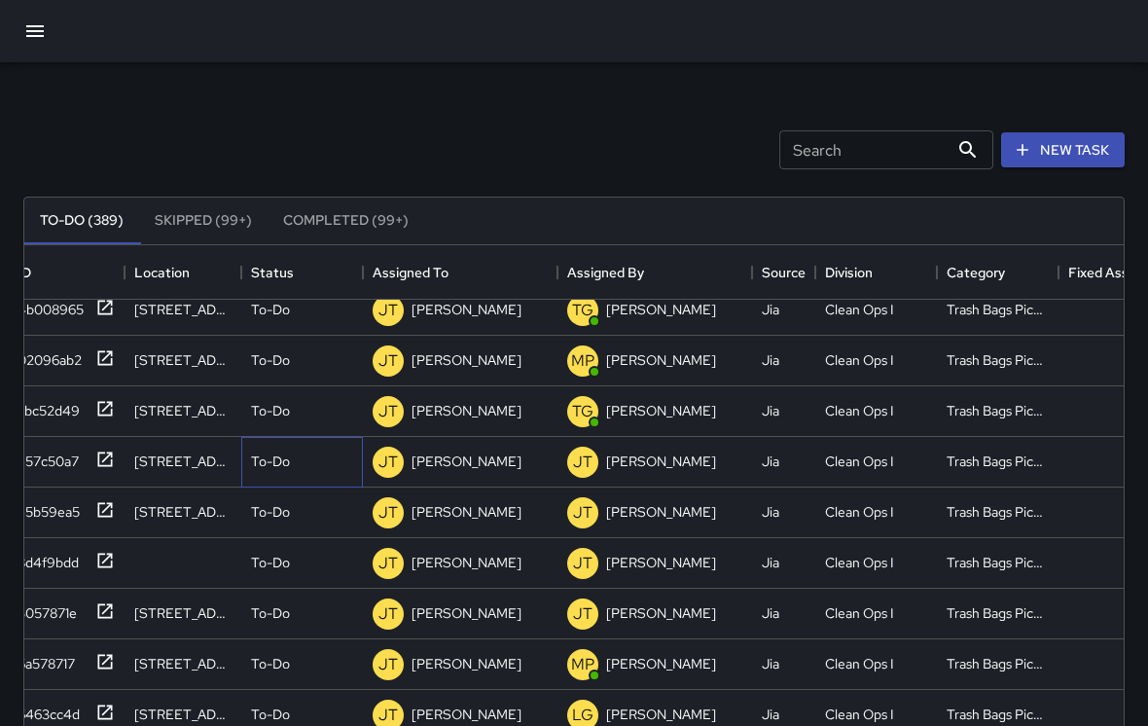
click at [272, 451] on div "To-Do" at bounding box center [302, 460] width 102 height 19
click at [335, 586] on li "Completed" at bounding box center [302, 584] width 120 height 35
click at [277, 453] on p "To-Do" at bounding box center [270, 460] width 39 height 19
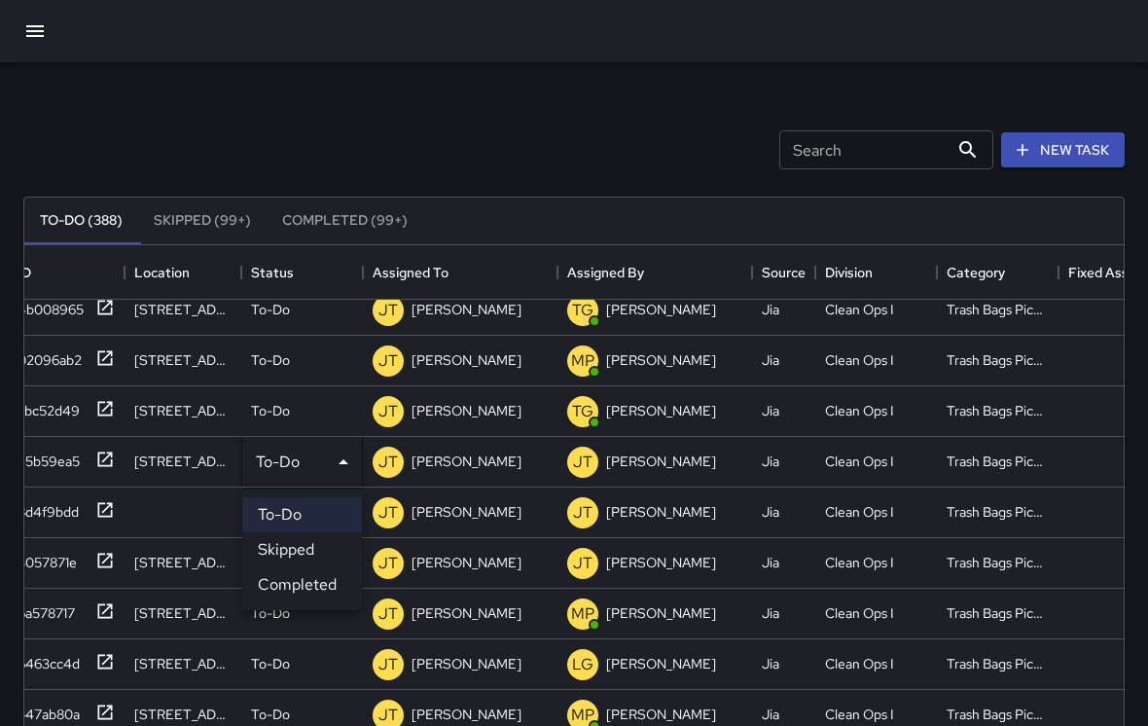
click at [328, 579] on li "Completed" at bounding box center [302, 584] width 120 height 35
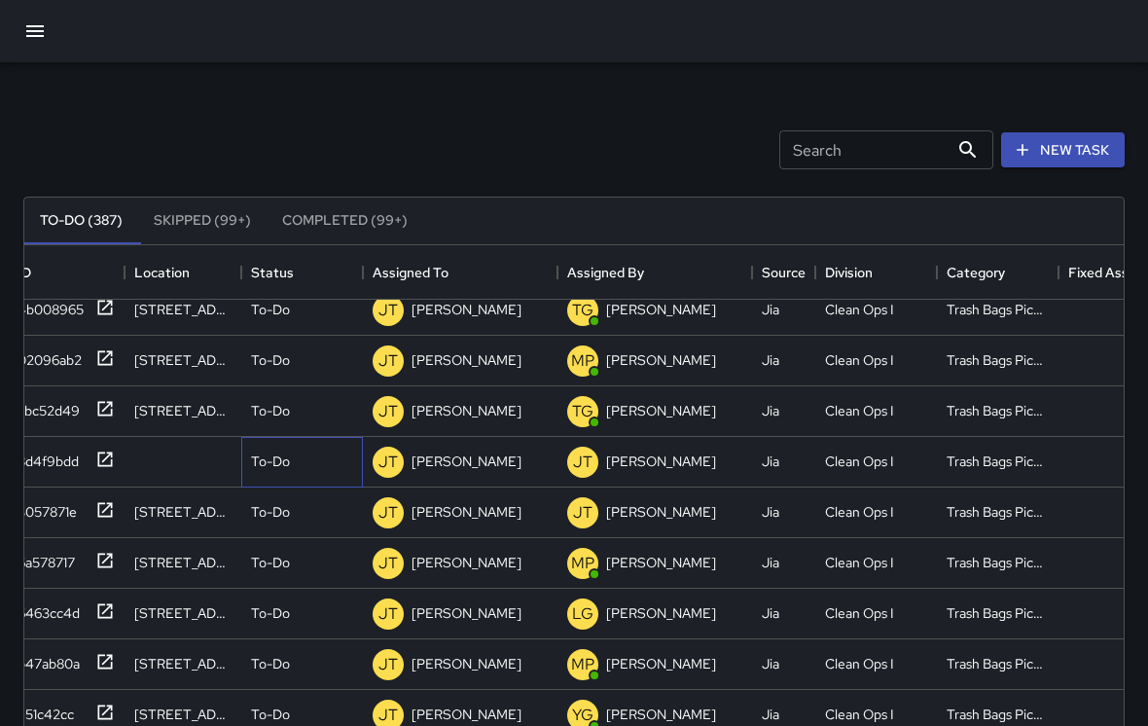
click at [279, 441] on div "To-Do" at bounding box center [302, 462] width 122 height 51
click at [318, 583] on li "Completed" at bounding box center [302, 584] width 120 height 35
click at [277, 441] on div "To-Do" at bounding box center [302, 462] width 122 height 51
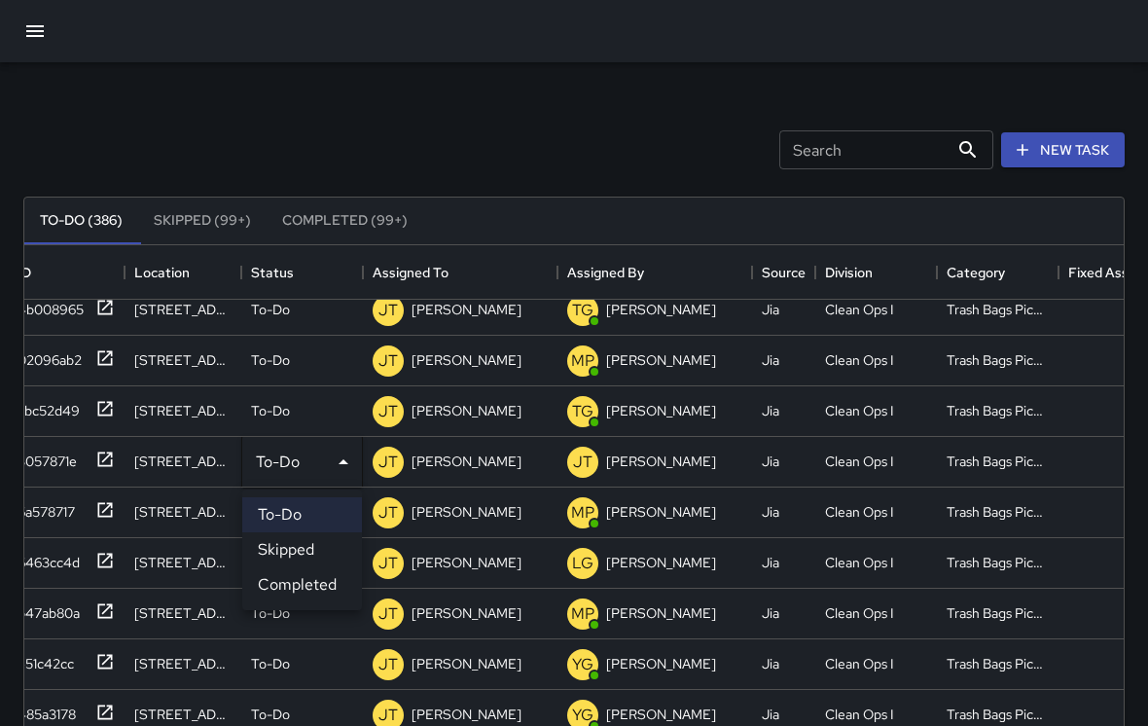
click at [323, 578] on li "Completed" at bounding box center [302, 584] width 120 height 35
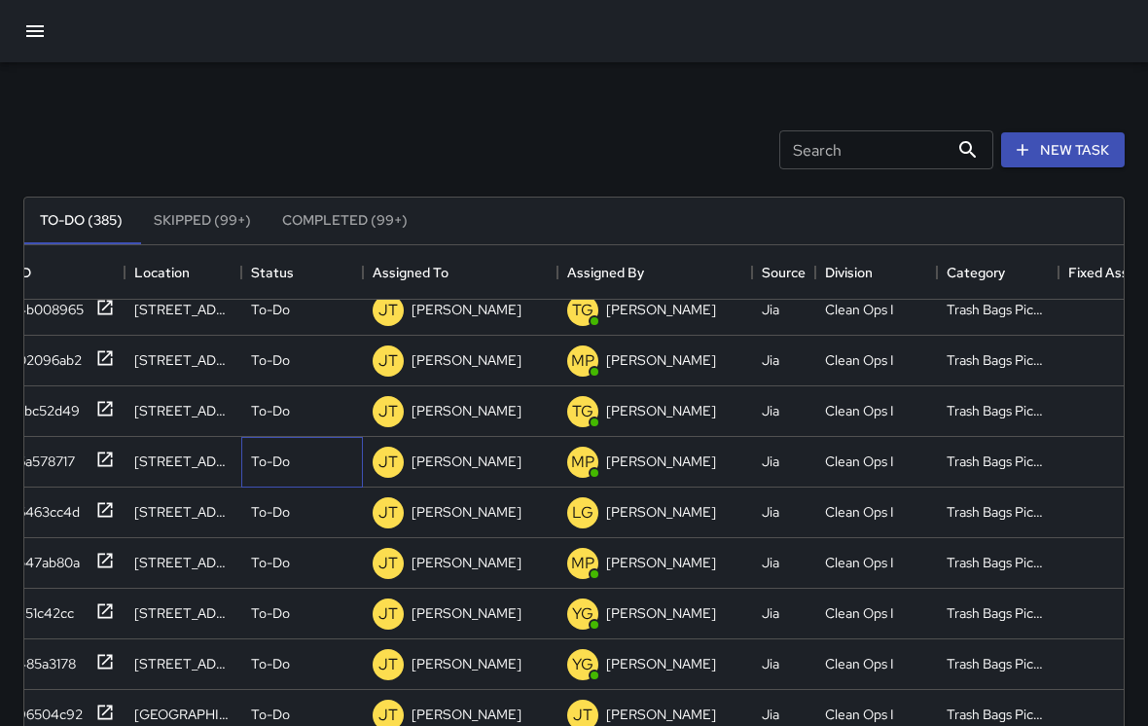
click at [282, 448] on div "To-Do" at bounding box center [302, 462] width 122 height 51
click at [328, 583] on li "Completed" at bounding box center [302, 584] width 120 height 35
click at [276, 451] on div "To-Do" at bounding box center [302, 460] width 102 height 19
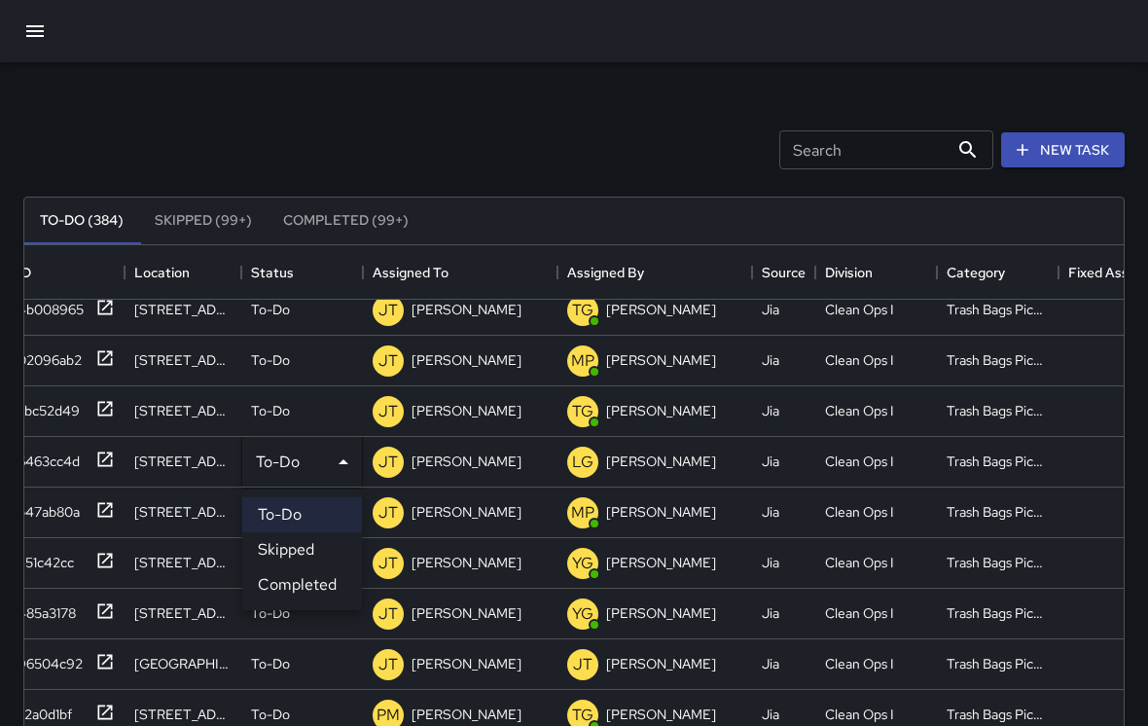
click at [321, 570] on li "Completed" at bounding box center [302, 584] width 120 height 35
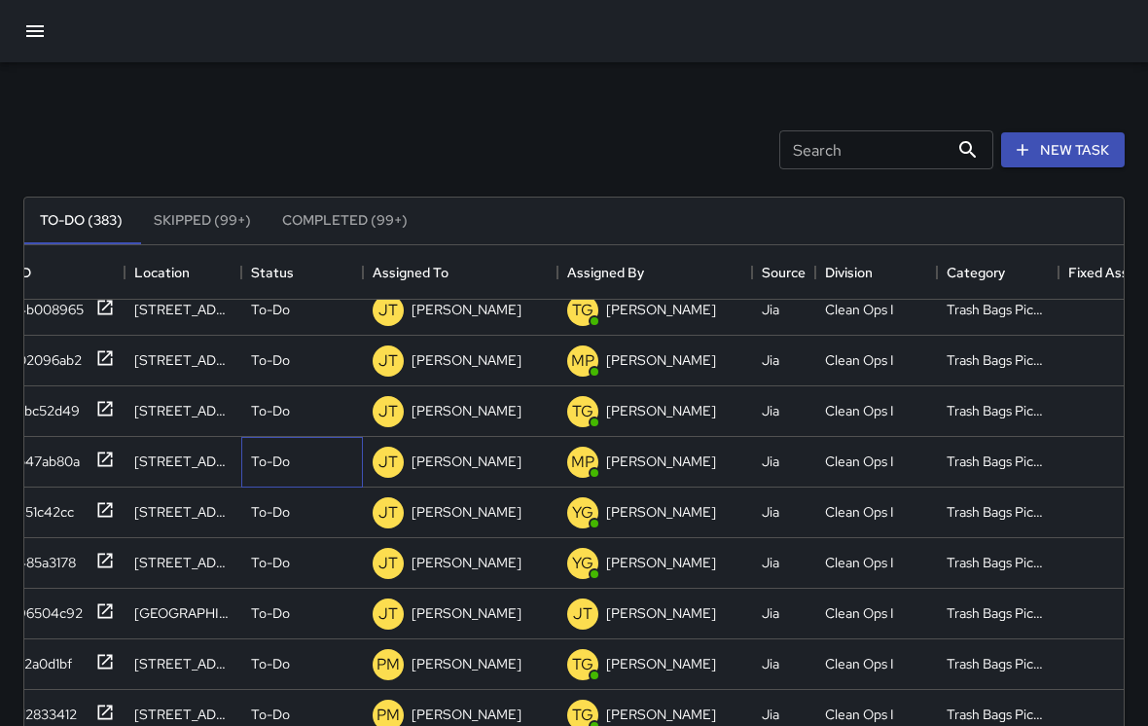
click at [285, 446] on div "To-Do" at bounding box center [302, 462] width 122 height 51
click at [321, 556] on li "Skipped" at bounding box center [302, 549] width 120 height 35
click at [237, 223] on button "Skipped (99+)" at bounding box center [202, 221] width 128 height 47
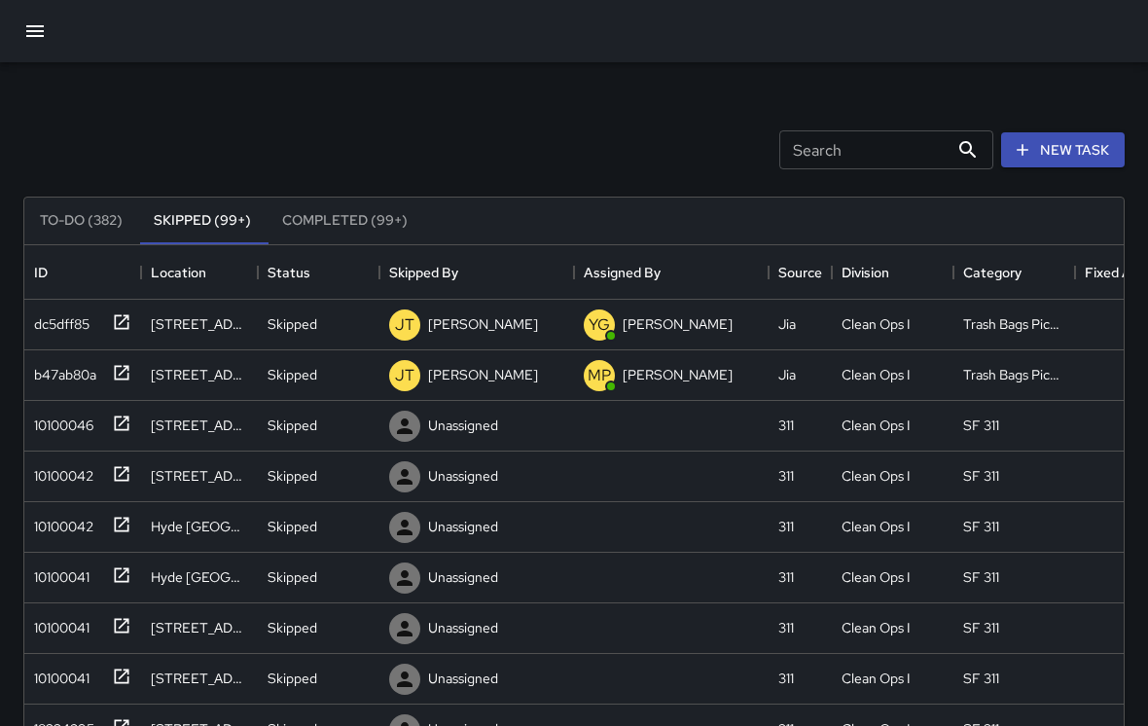
scroll to position [0, 0]
click at [318, 318] on div "Skipped" at bounding box center [319, 323] width 102 height 19
click at [329, 375] on li "To-Do" at bounding box center [319, 377] width 120 height 35
click at [329, 318] on div "Skipped" at bounding box center [319, 323] width 102 height 19
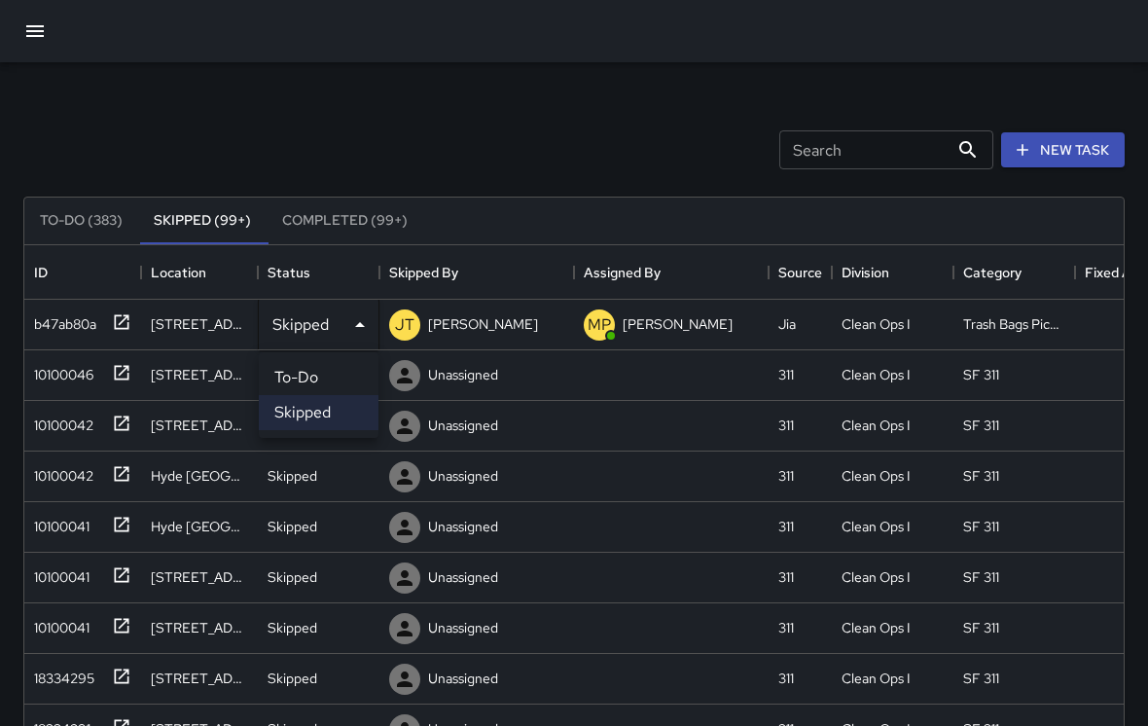
click at [334, 379] on li "To-Do" at bounding box center [319, 377] width 120 height 35
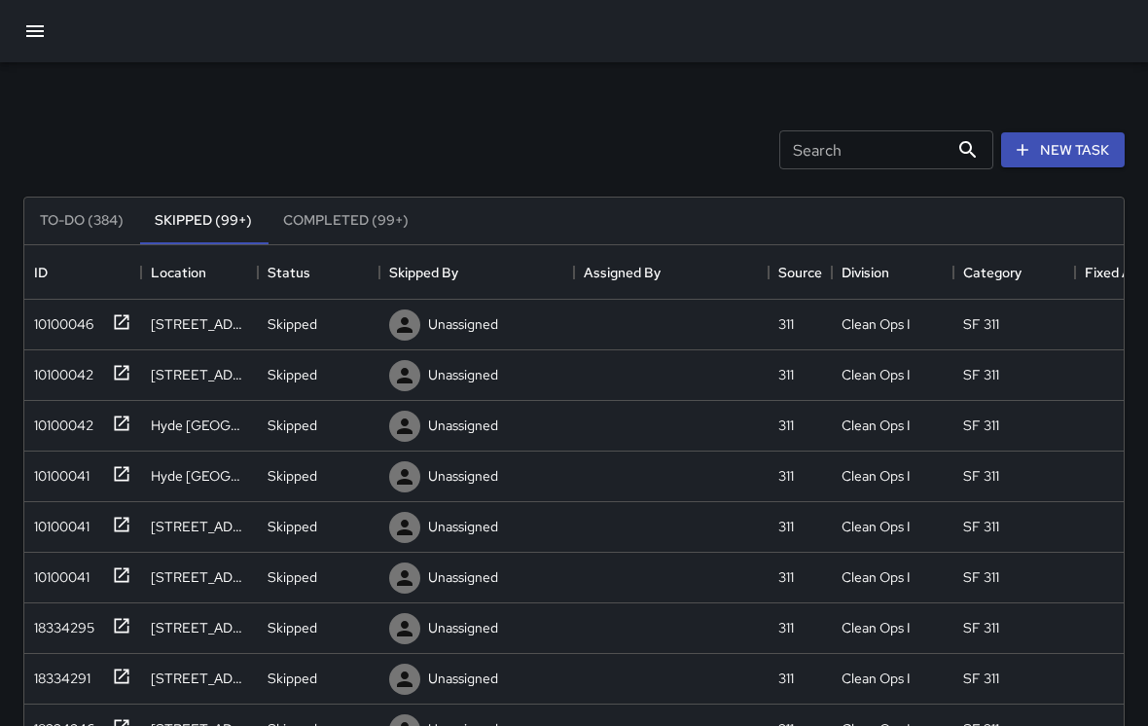
click at [75, 220] on button "To-Do (384)" at bounding box center [81, 221] width 115 height 47
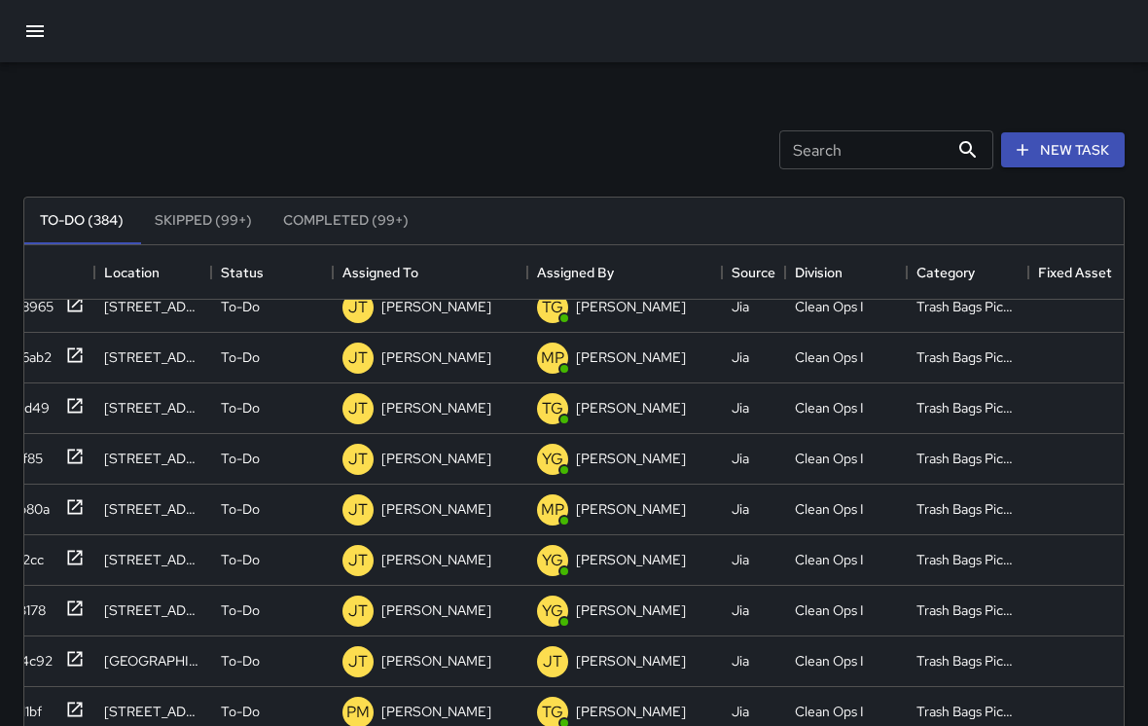
scroll to position [1890, 46]
click at [236, 457] on p "To-Do" at bounding box center [241, 458] width 39 height 19
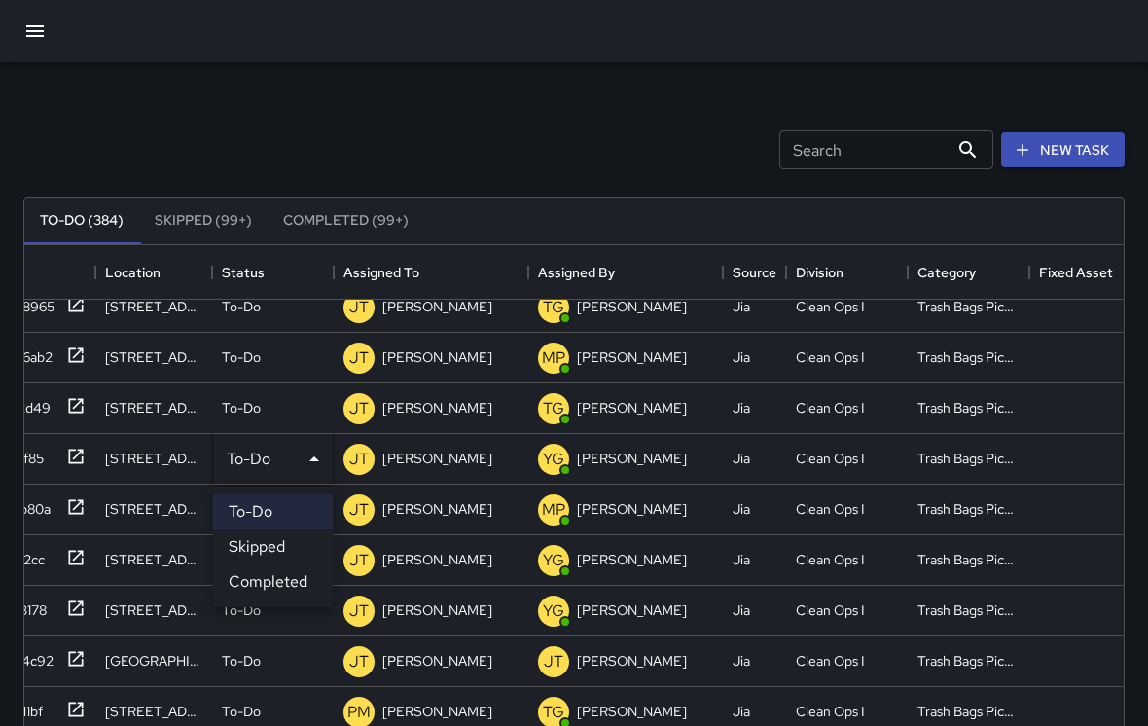
click at [293, 577] on li "Completed" at bounding box center [273, 581] width 120 height 35
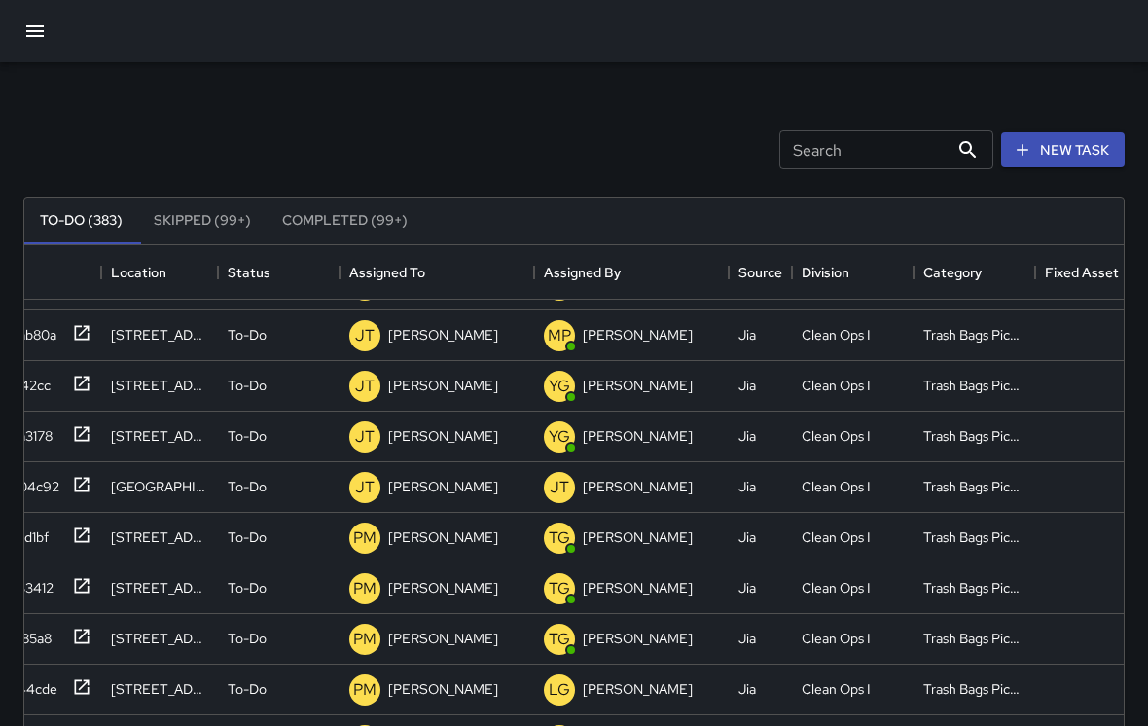
scroll to position [2012, 40]
click at [264, 332] on p "To-Do" at bounding box center [247, 335] width 39 height 19
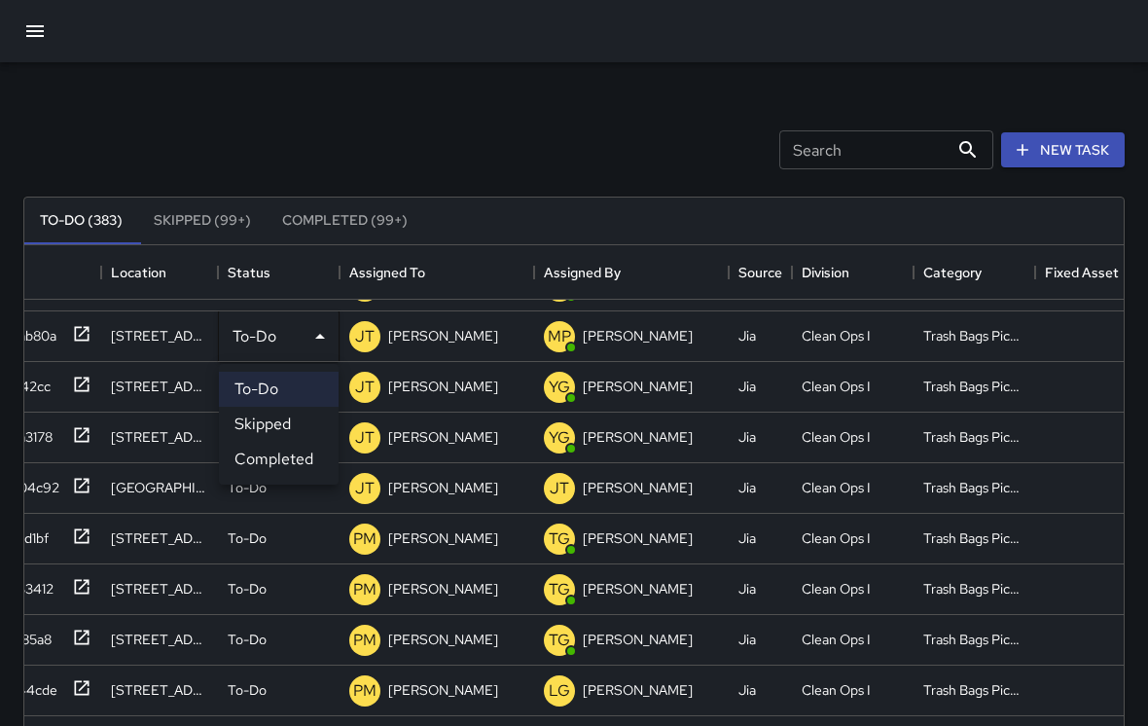
click at [298, 448] on li "Completed" at bounding box center [279, 459] width 120 height 35
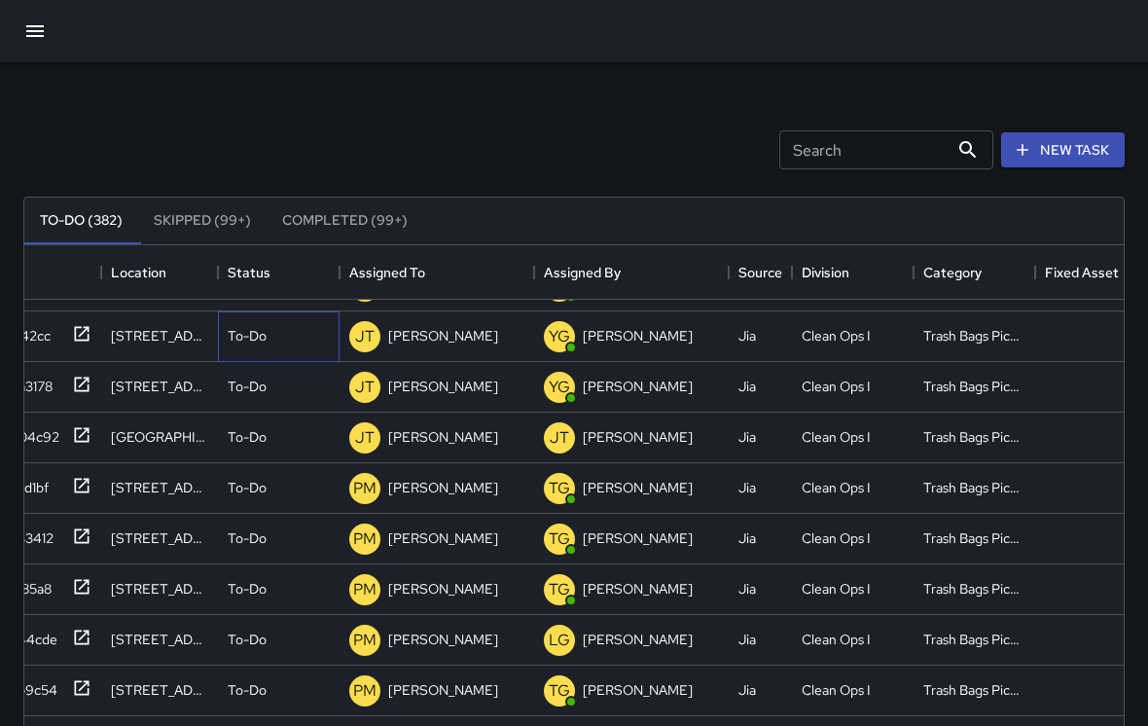
click at [275, 322] on div "To-Do" at bounding box center [279, 336] width 122 height 51
click at [304, 448] on li "Completed" at bounding box center [279, 459] width 120 height 35
click at [263, 329] on p "To-Do" at bounding box center [247, 335] width 39 height 19
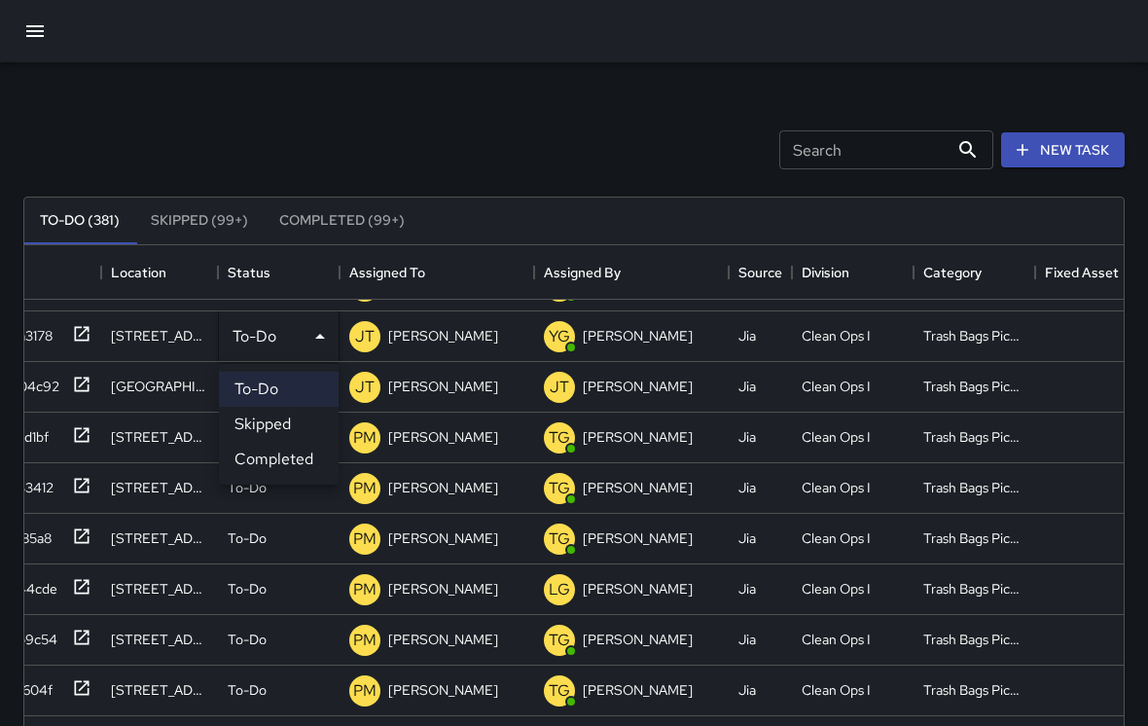
click at [296, 476] on li "Completed" at bounding box center [279, 459] width 120 height 35
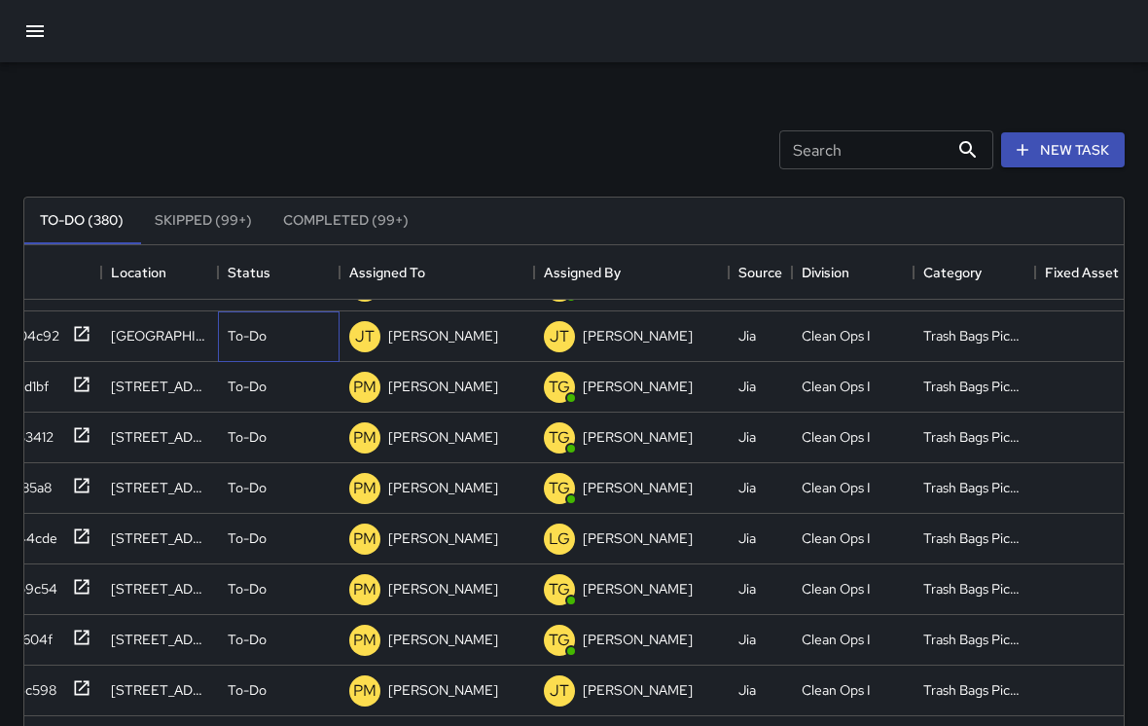
click at [233, 332] on p "To-Do" at bounding box center [247, 335] width 39 height 19
click at [303, 458] on li "Completed" at bounding box center [279, 459] width 120 height 35
click at [283, 331] on div "To-Do" at bounding box center [279, 335] width 102 height 19
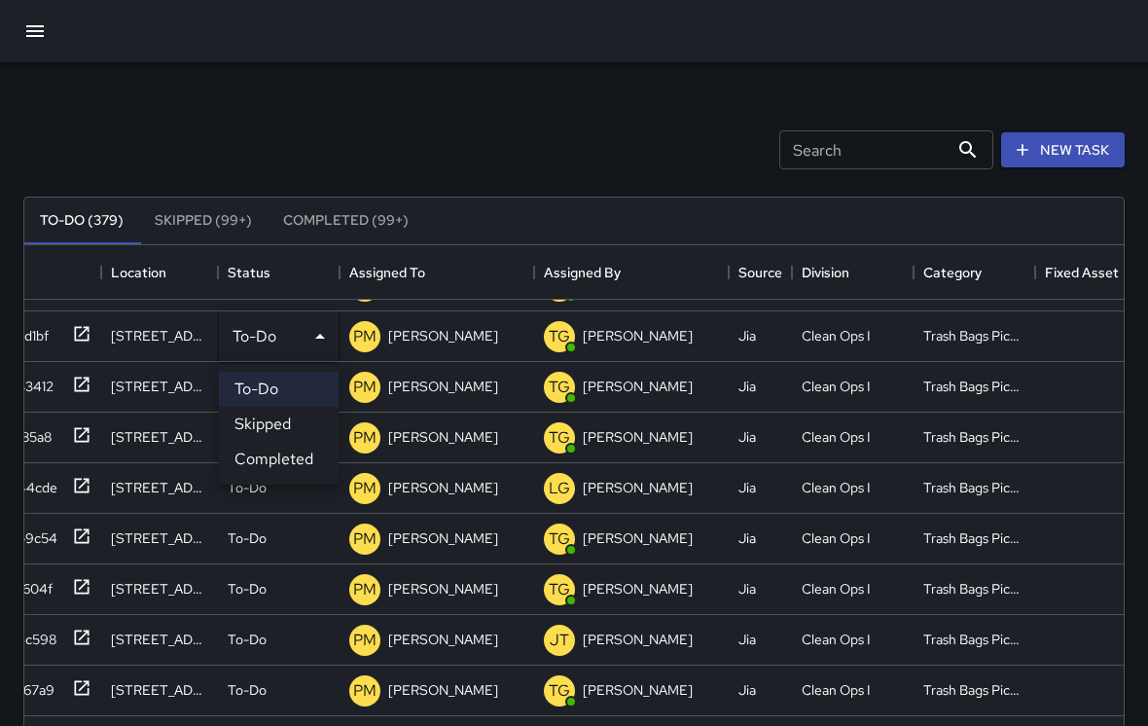
click at [305, 452] on li "Completed" at bounding box center [279, 459] width 120 height 35
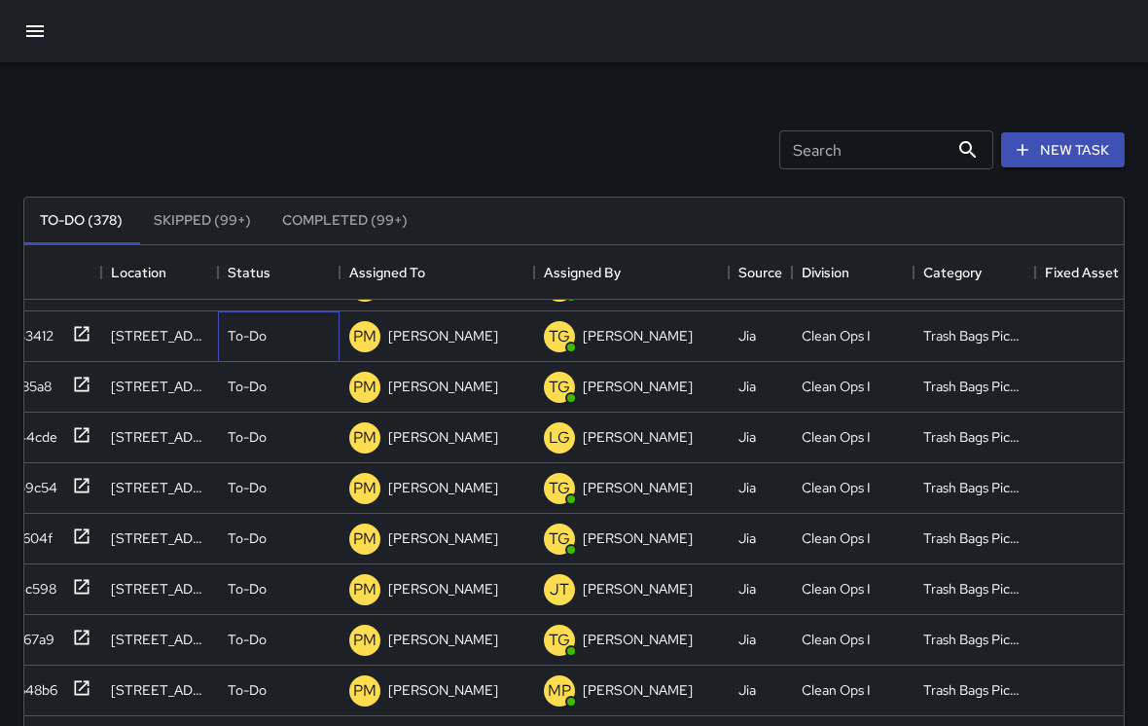
click at [284, 331] on div "To-Do" at bounding box center [279, 335] width 102 height 19
click at [305, 450] on li "Completed" at bounding box center [279, 459] width 120 height 35
click at [285, 337] on div "To-Do" at bounding box center [279, 335] width 102 height 19
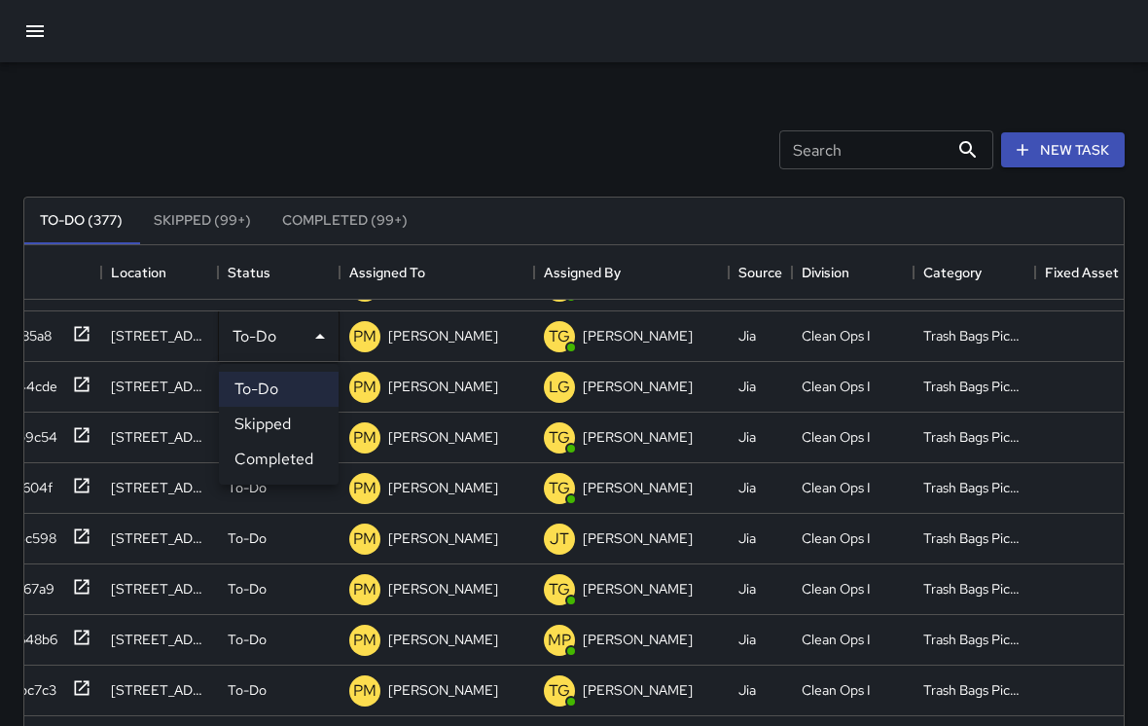
click at [298, 457] on li "Completed" at bounding box center [279, 459] width 120 height 35
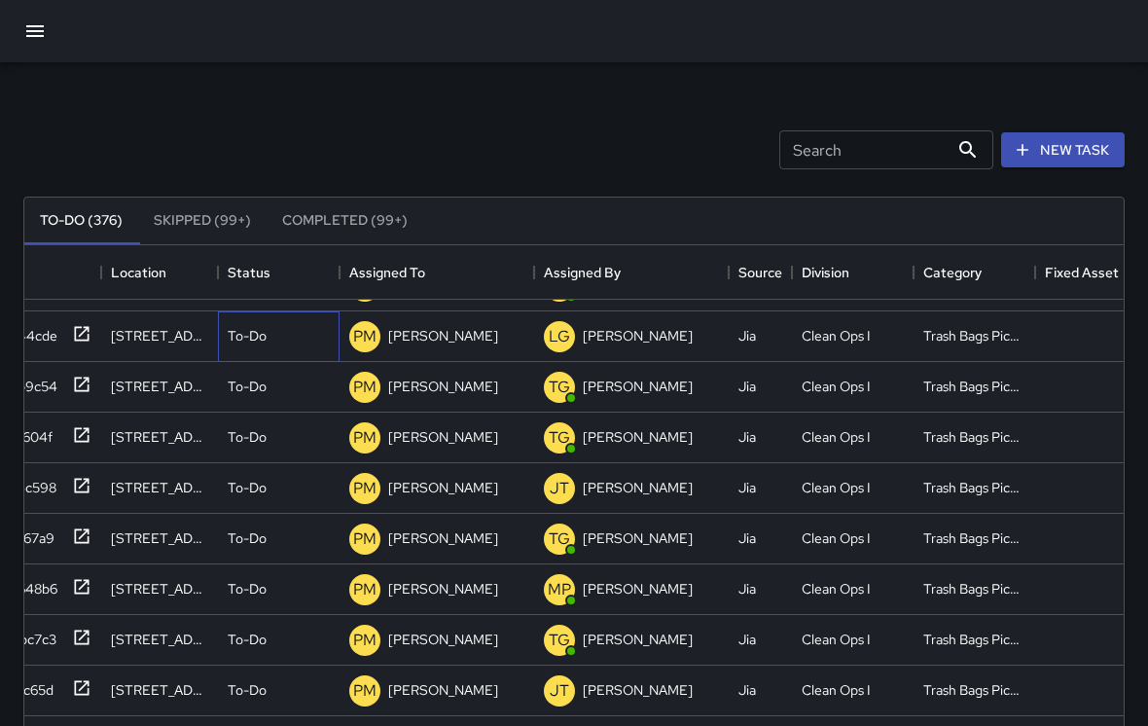
click at [270, 326] on div "To-Do" at bounding box center [279, 335] width 102 height 19
click at [306, 449] on li "Completed" at bounding box center [279, 459] width 120 height 35
click at [276, 334] on div "To-Do" at bounding box center [279, 335] width 102 height 19
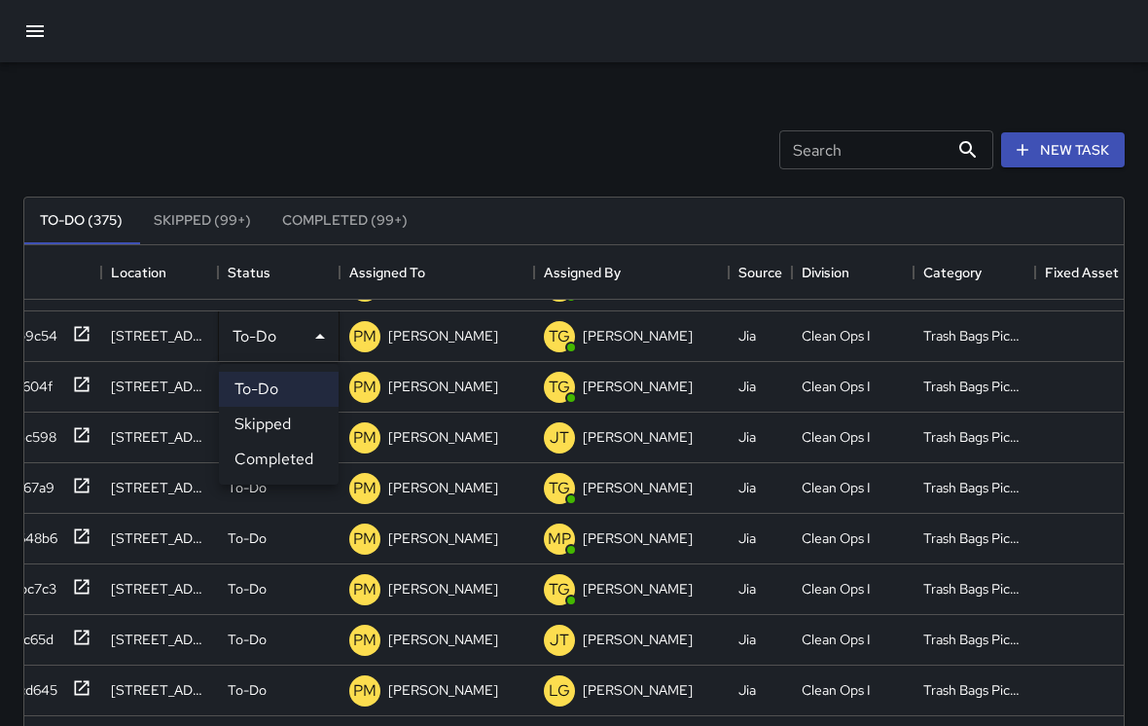
click at [301, 459] on li "Completed" at bounding box center [279, 459] width 120 height 35
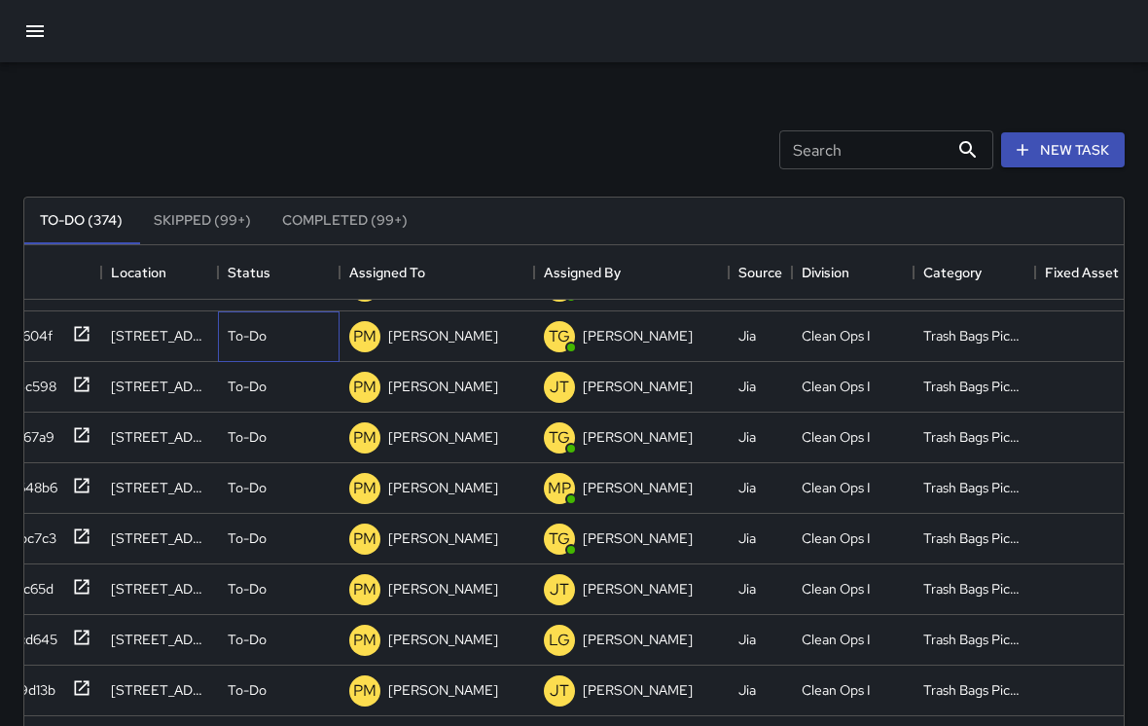
click at [277, 330] on div "To-Do" at bounding box center [279, 335] width 102 height 19
click at [304, 454] on li "Completed" at bounding box center [279, 459] width 120 height 35
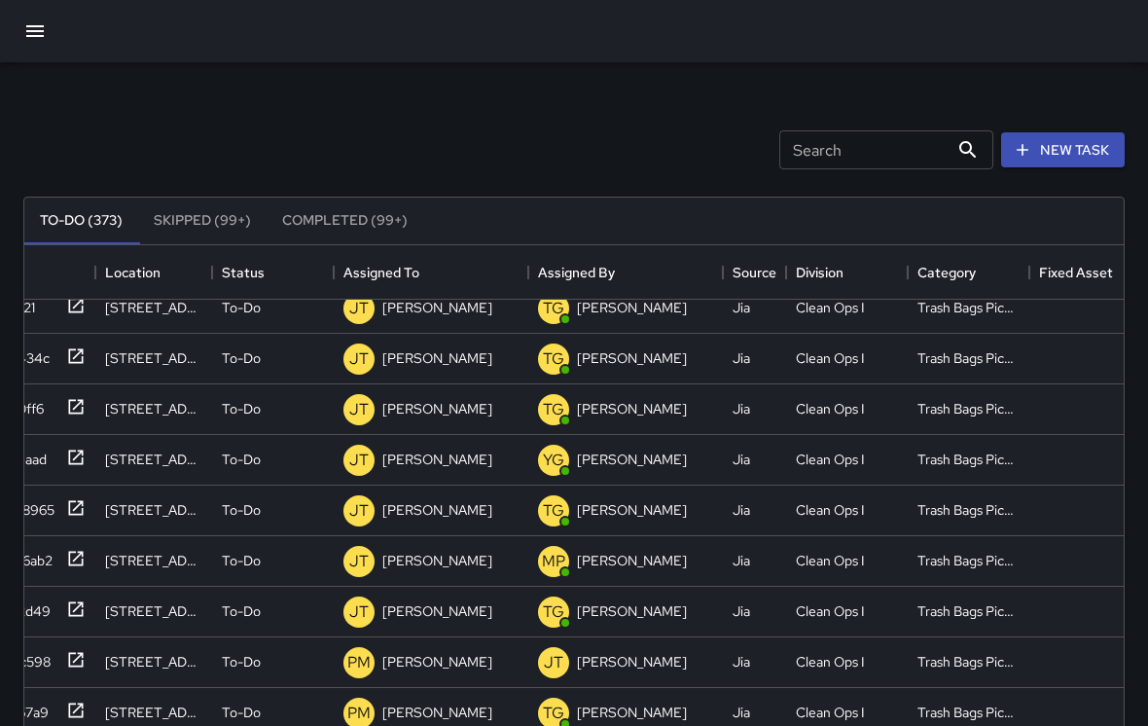
scroll to position [1684, 46]
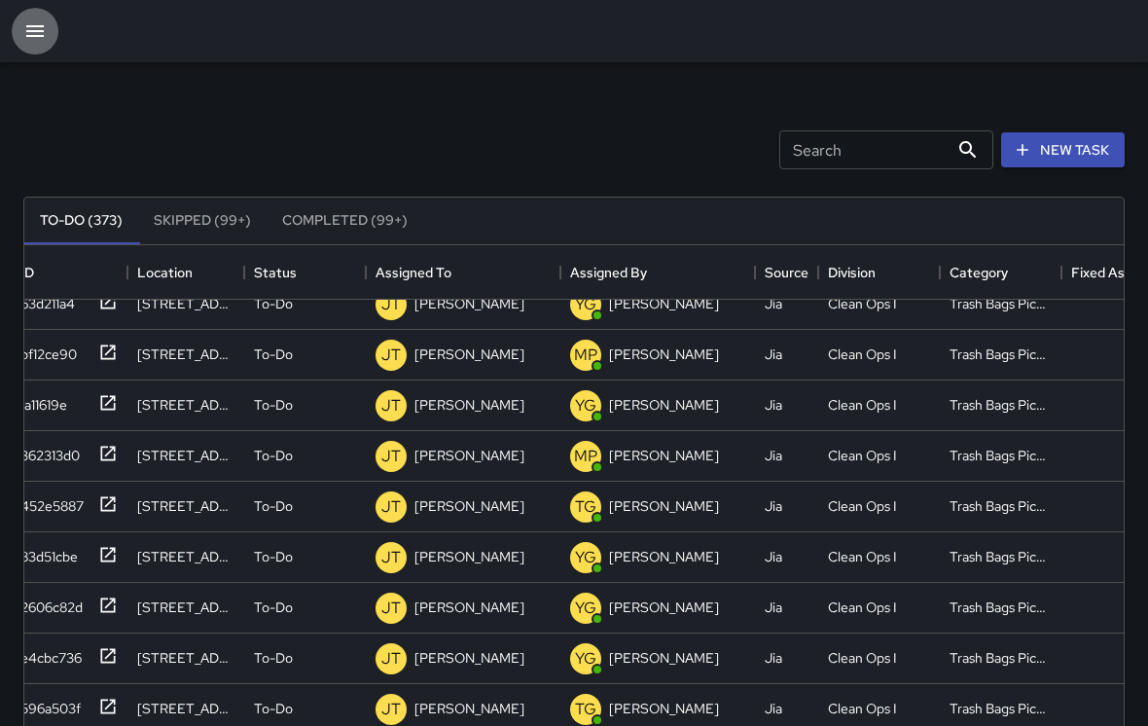
click at [41, 45] on button "button" at bounding box center [35, 31] width 47 height 47
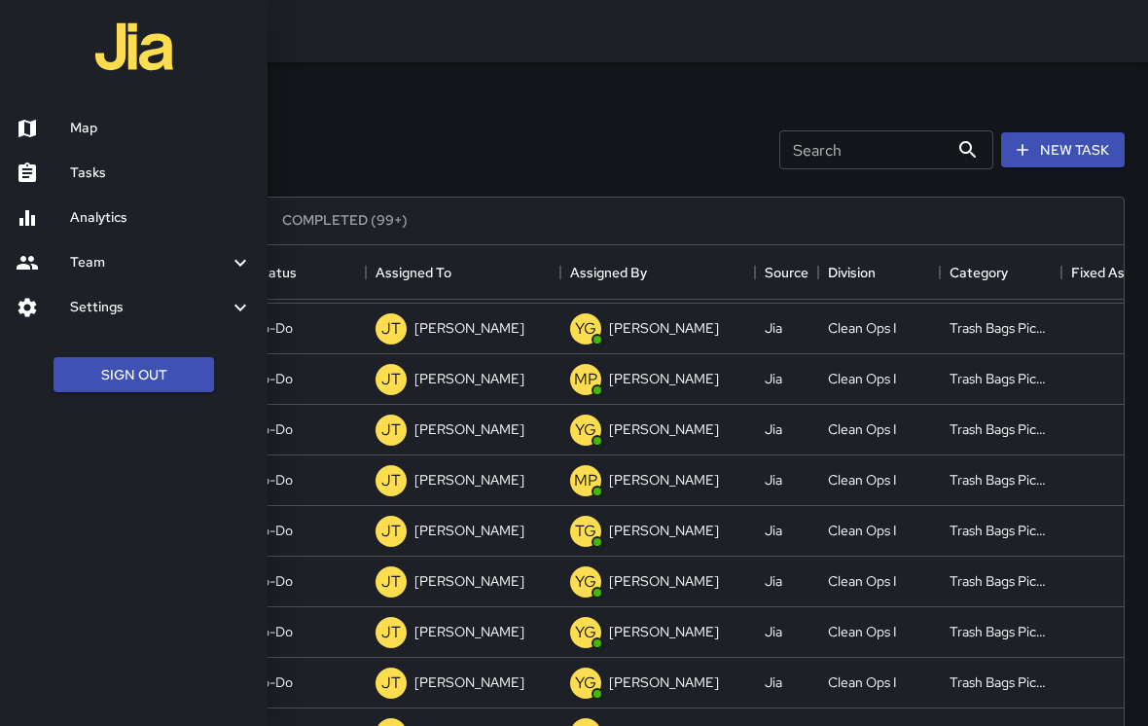
scroll to position [600, 14]
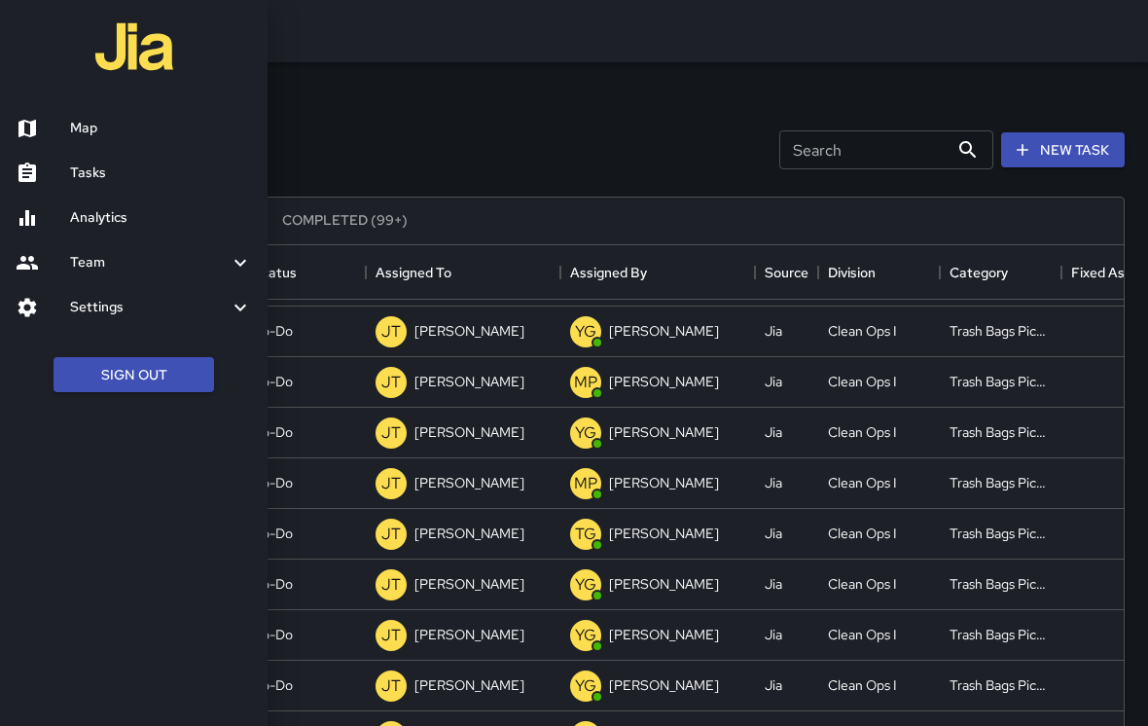
click at [80, 132] on h6 "Map" at bounding box center [161, 128] width 182 height 21
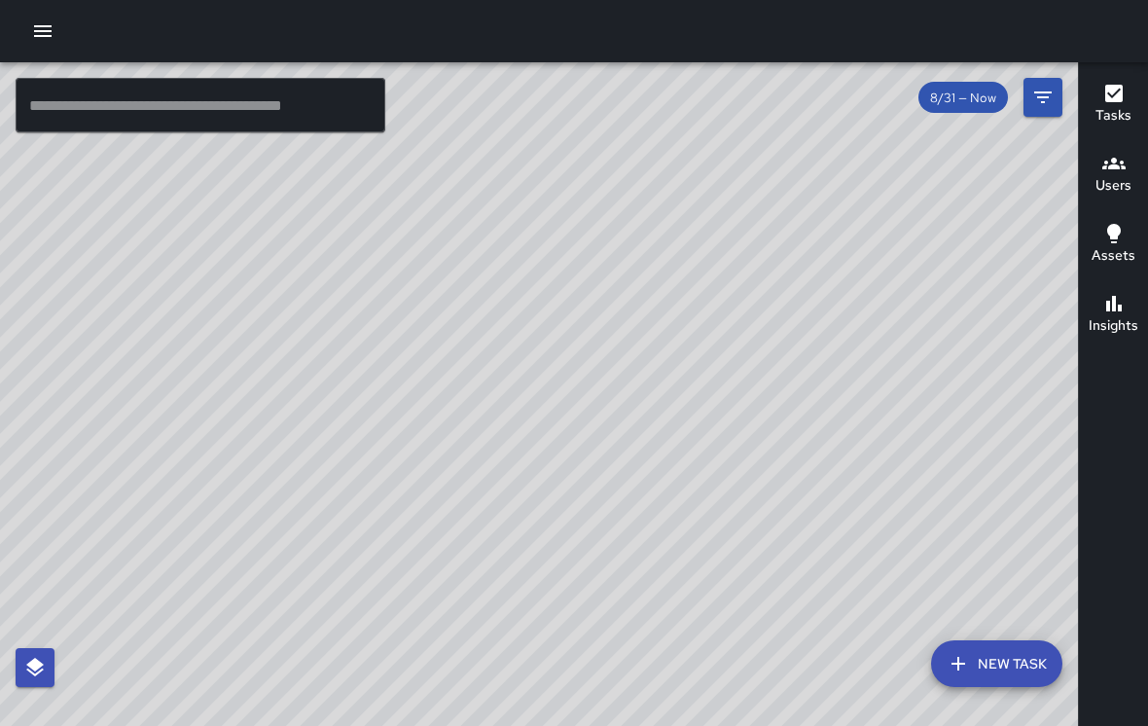
click at [1117, 89] on icon "button" at bounding box center [1114, 94] width 18 height 18
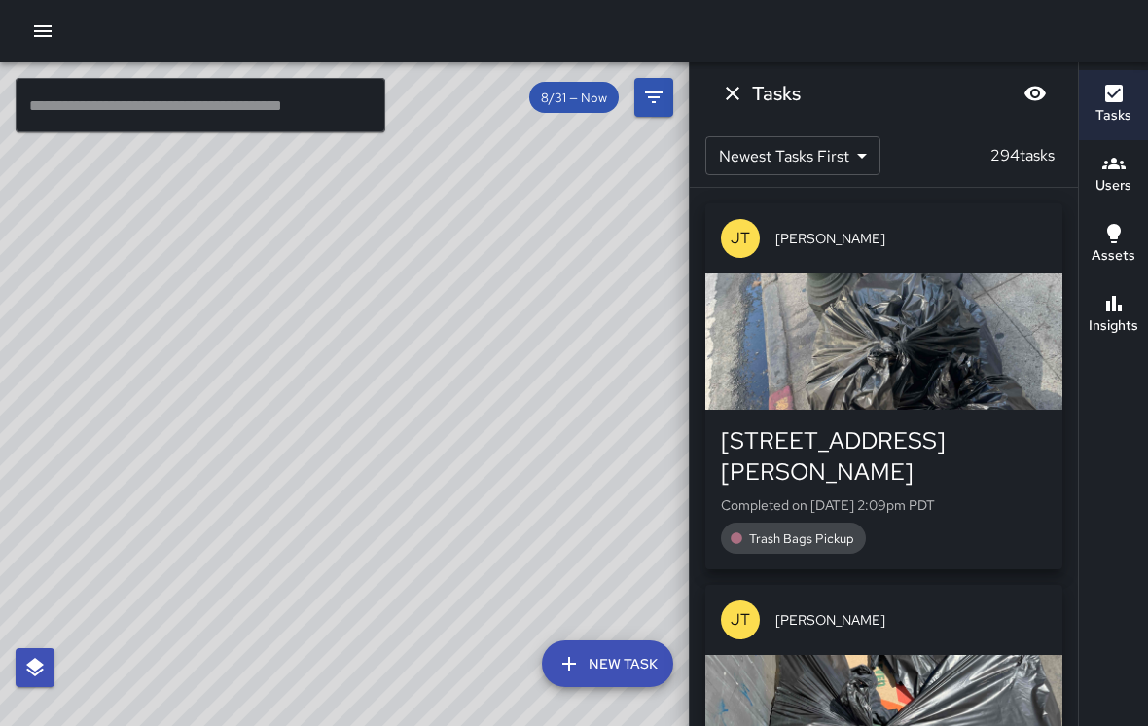
click at [122, 222] on div "© Mapbox © OpenStreetMap Improve this map" at bounding box center [344, 409] width 689 height 694
click at [734, 88] on icon "Dismiss" at bounding box center [732, 93] width 23 height 23
